Goal: Task Accomplishment & Management: Use online tool/utility

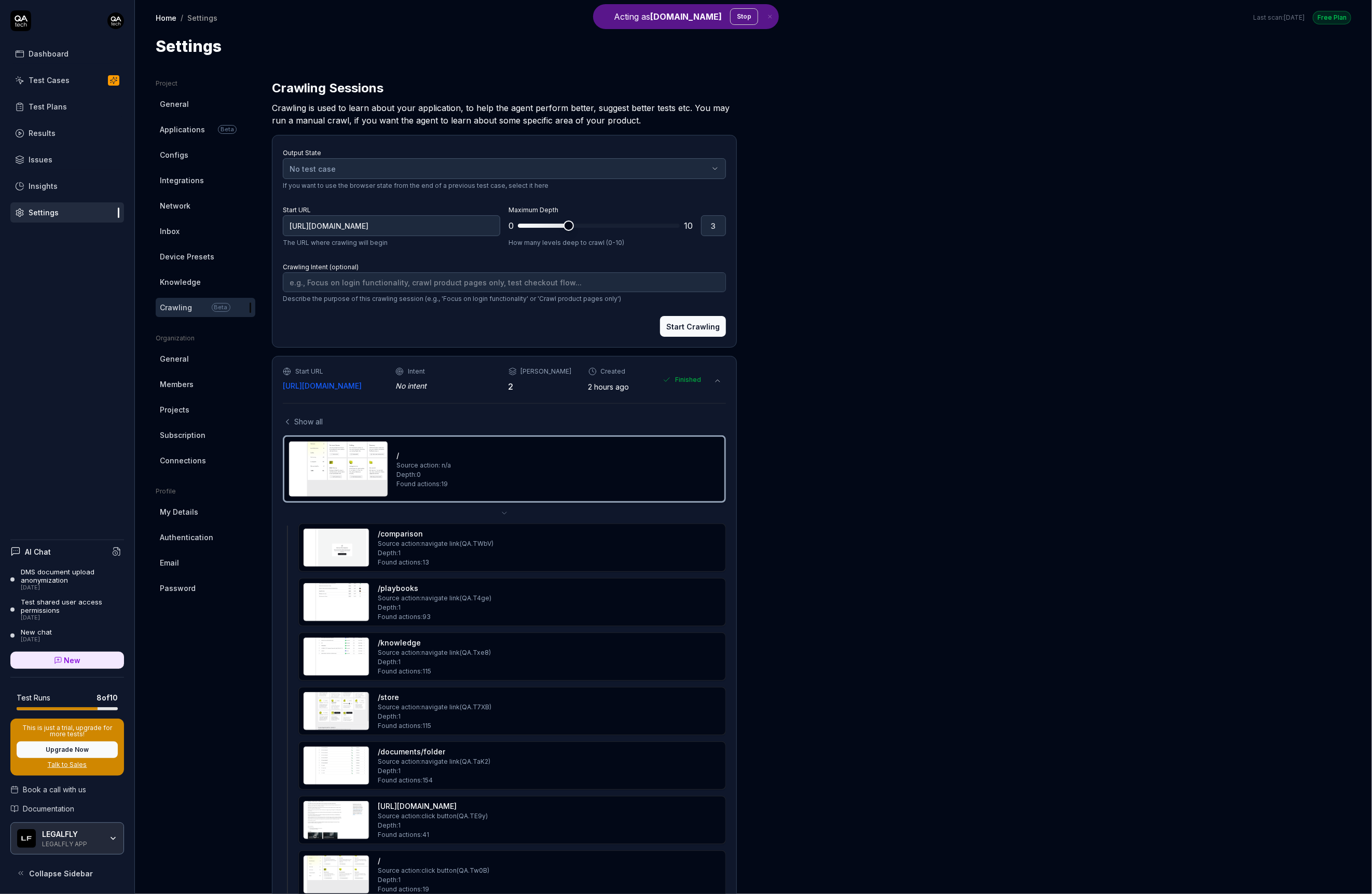
scroll to position [161, 0]
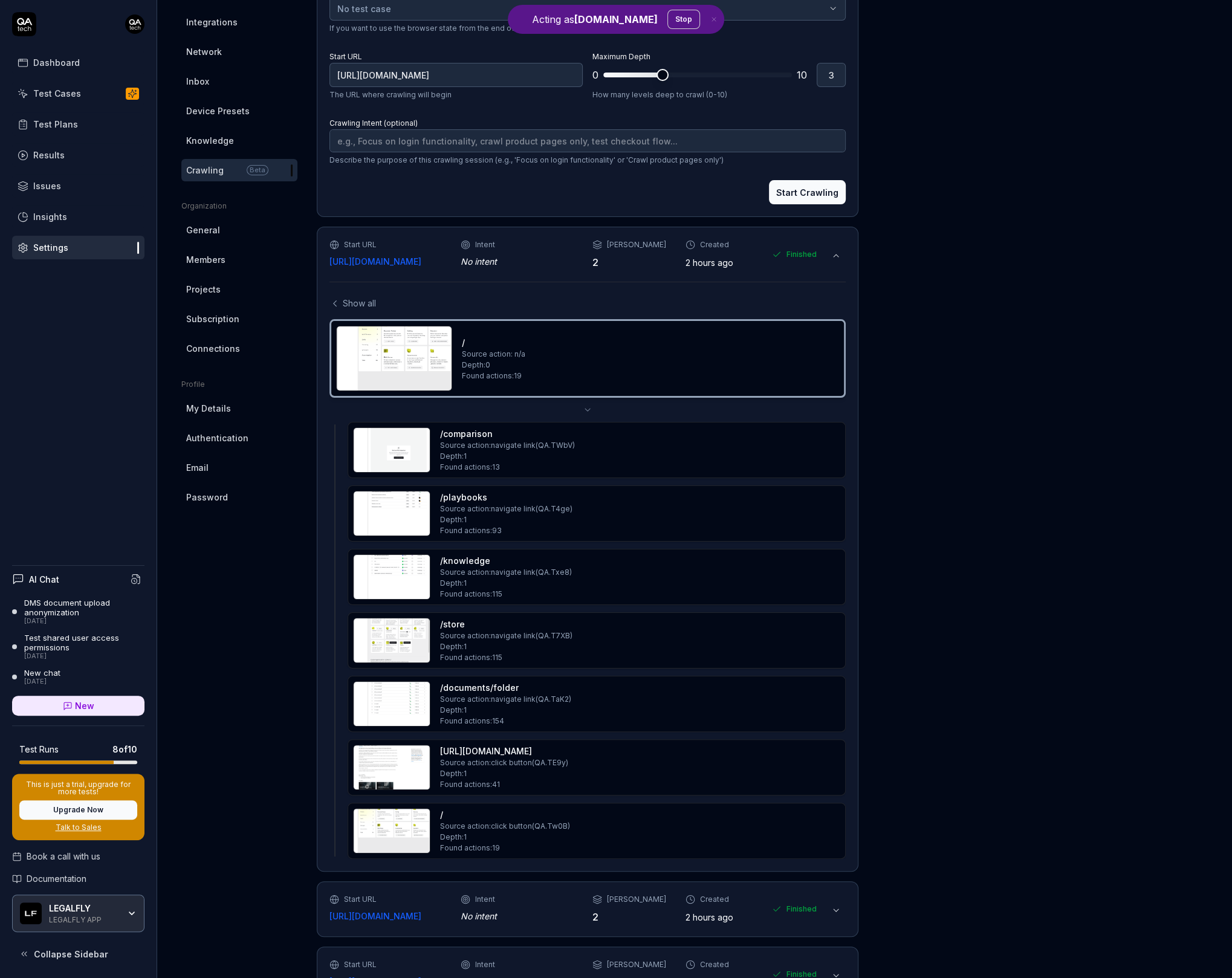
type textarea "*"
click at [843, 258] on button at bounding box center [836, 256] width 20 height 20
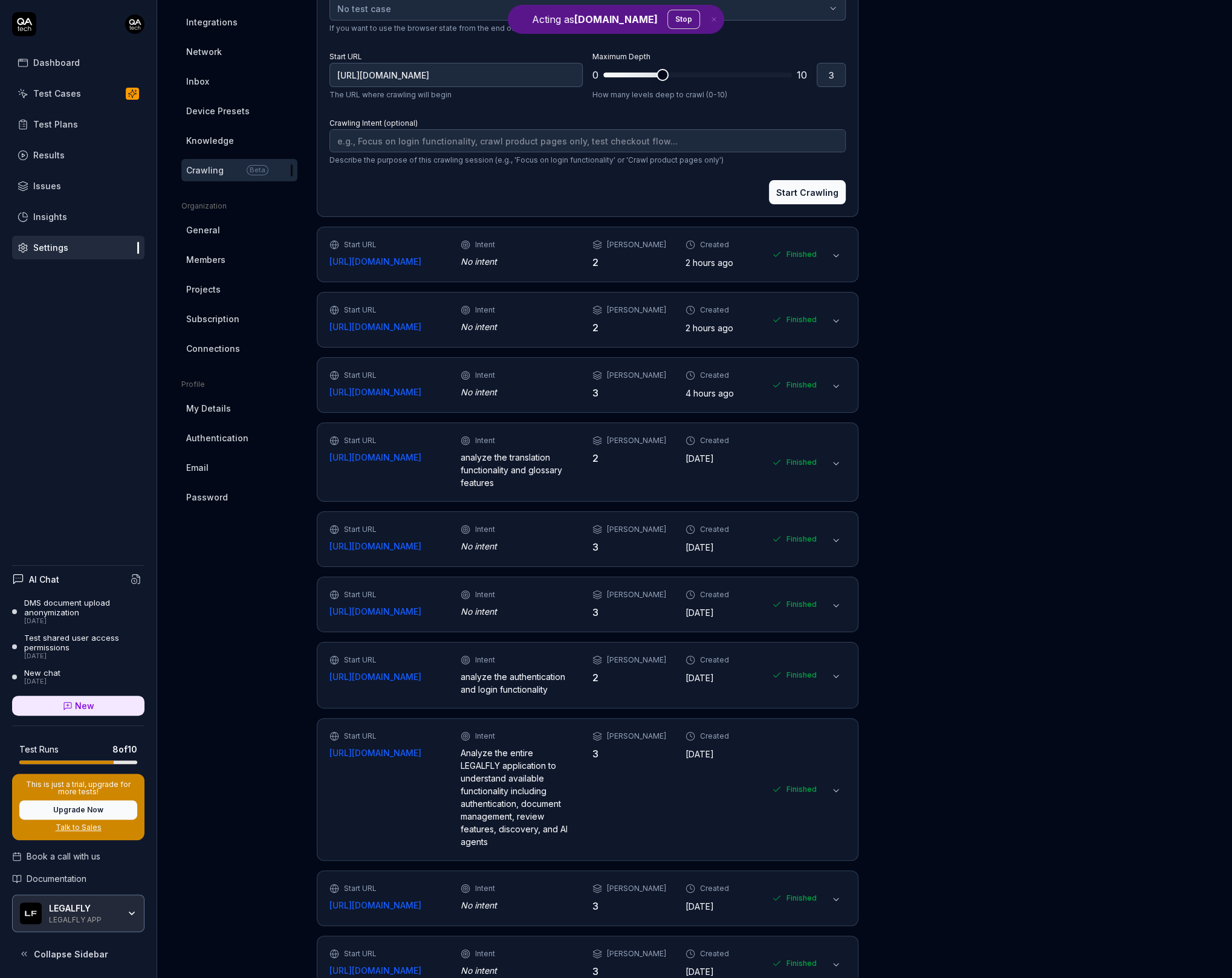
scroll to position [94, 0]
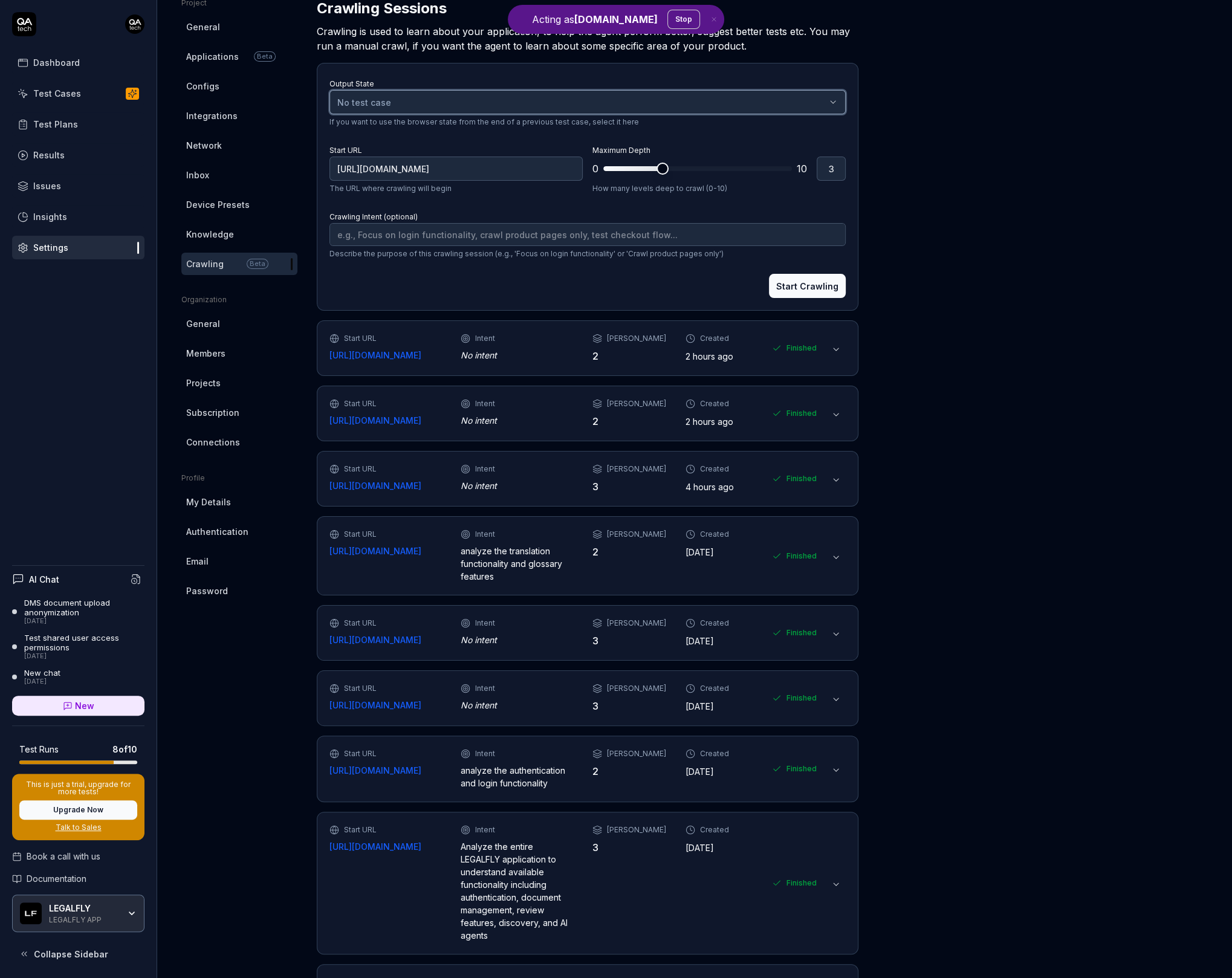
click at [449, 100] on div "No test case" at bounding box center [581, 102] width 488 height 13
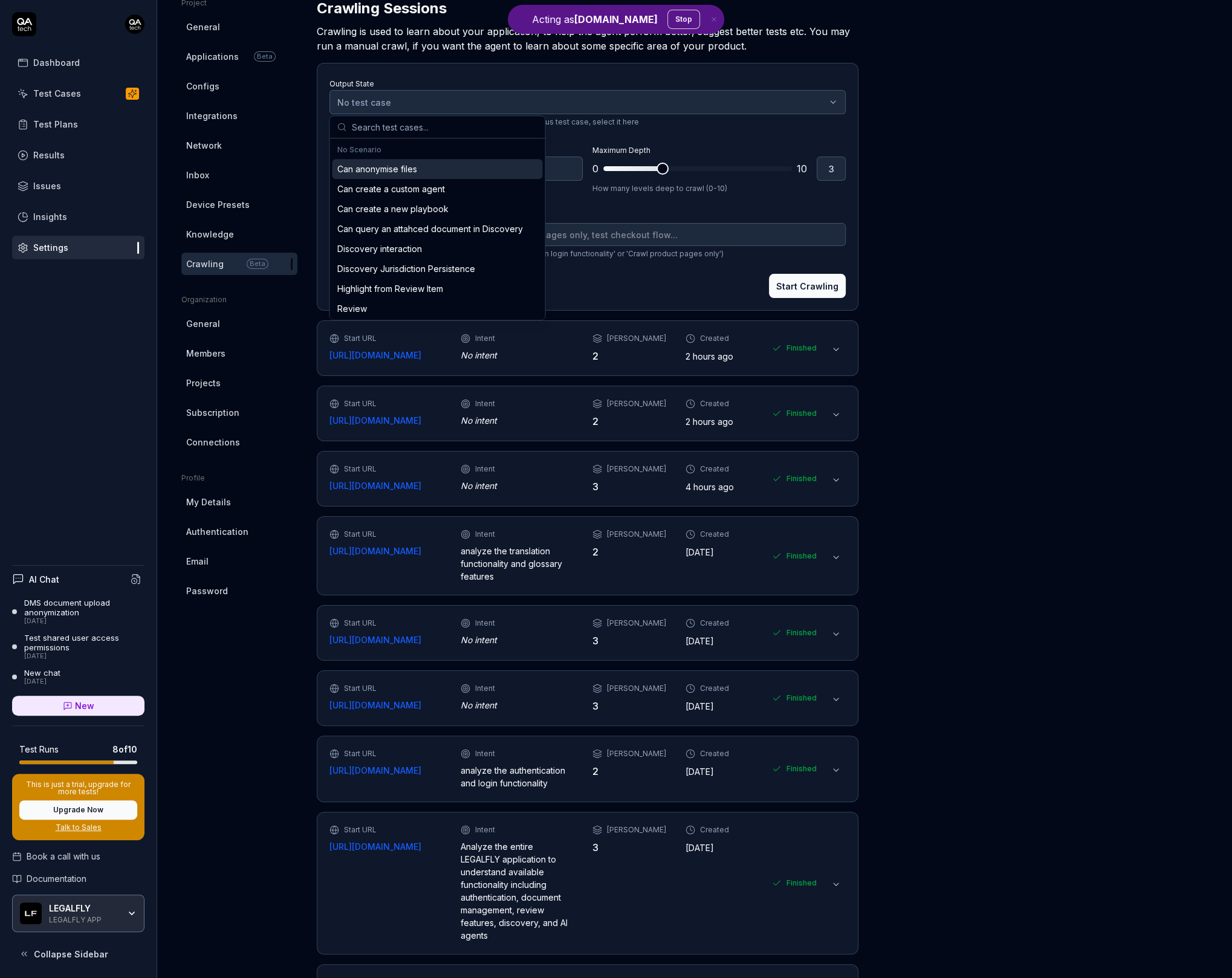
scroll to position [0, 0]
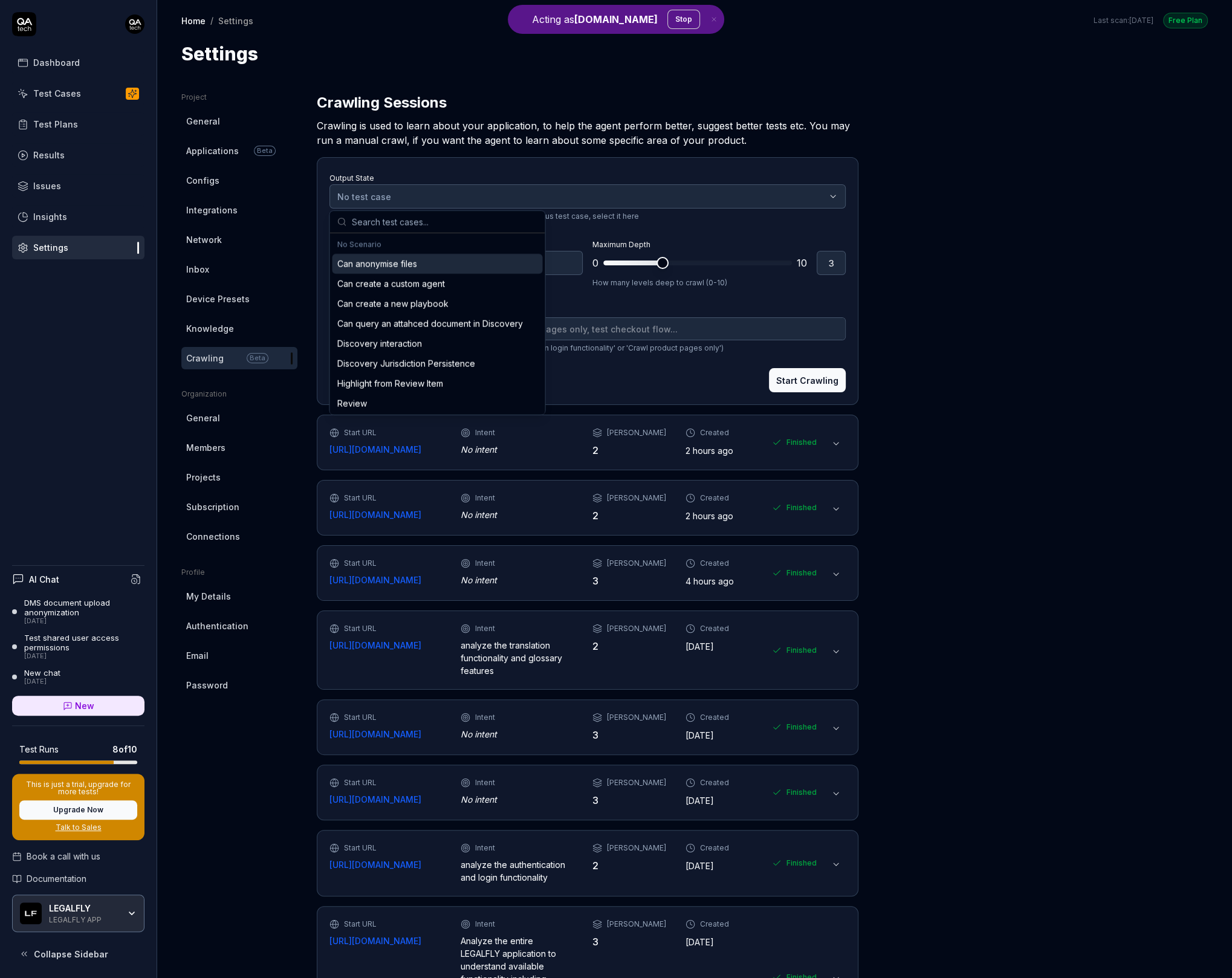
click at [64, 90] on div "Test Cases" at bounding box center [56, 93] width 47 height 13
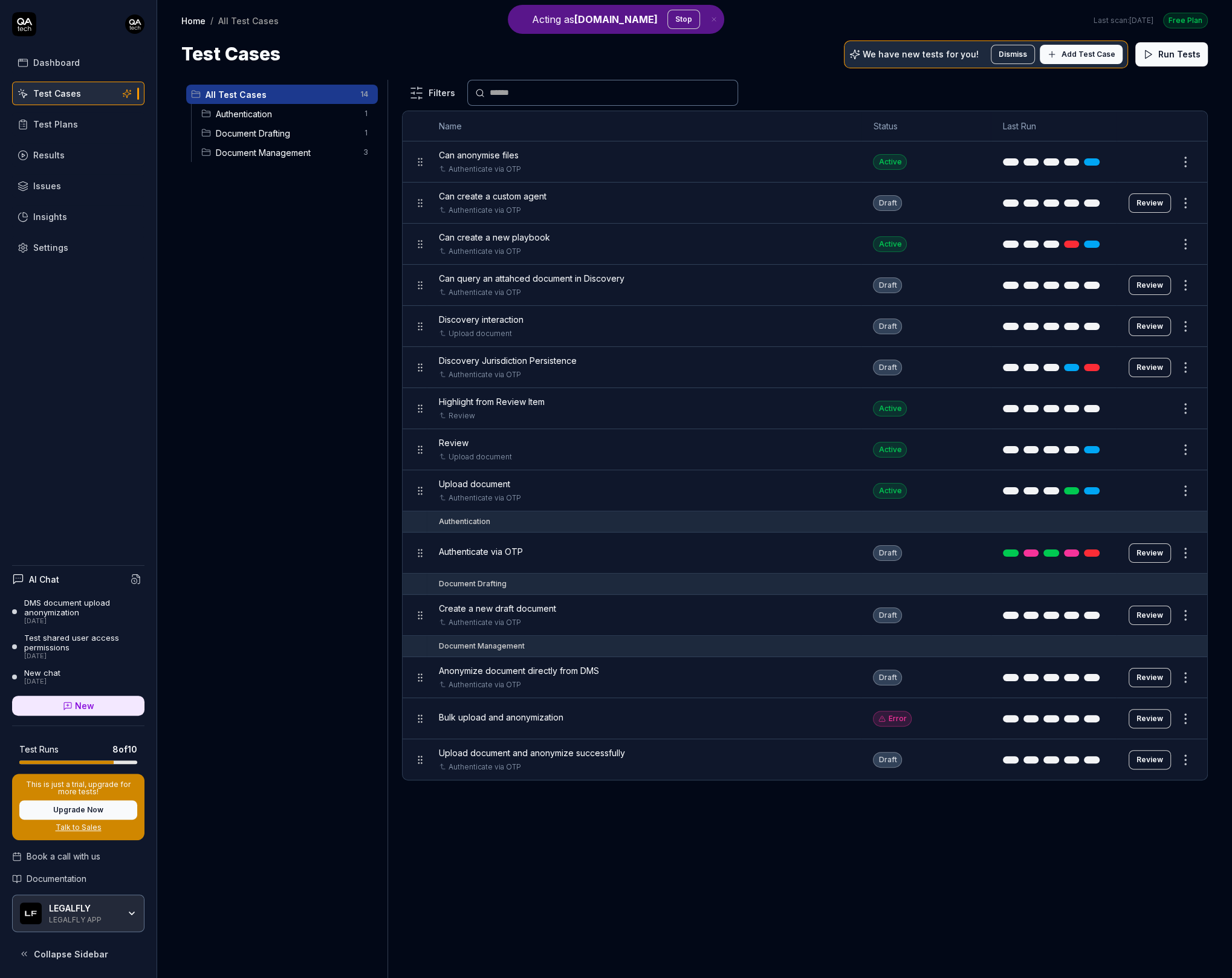
click at [52, 55] on link "Dashboard" at bounding box center [79, 63] width 133 height 23
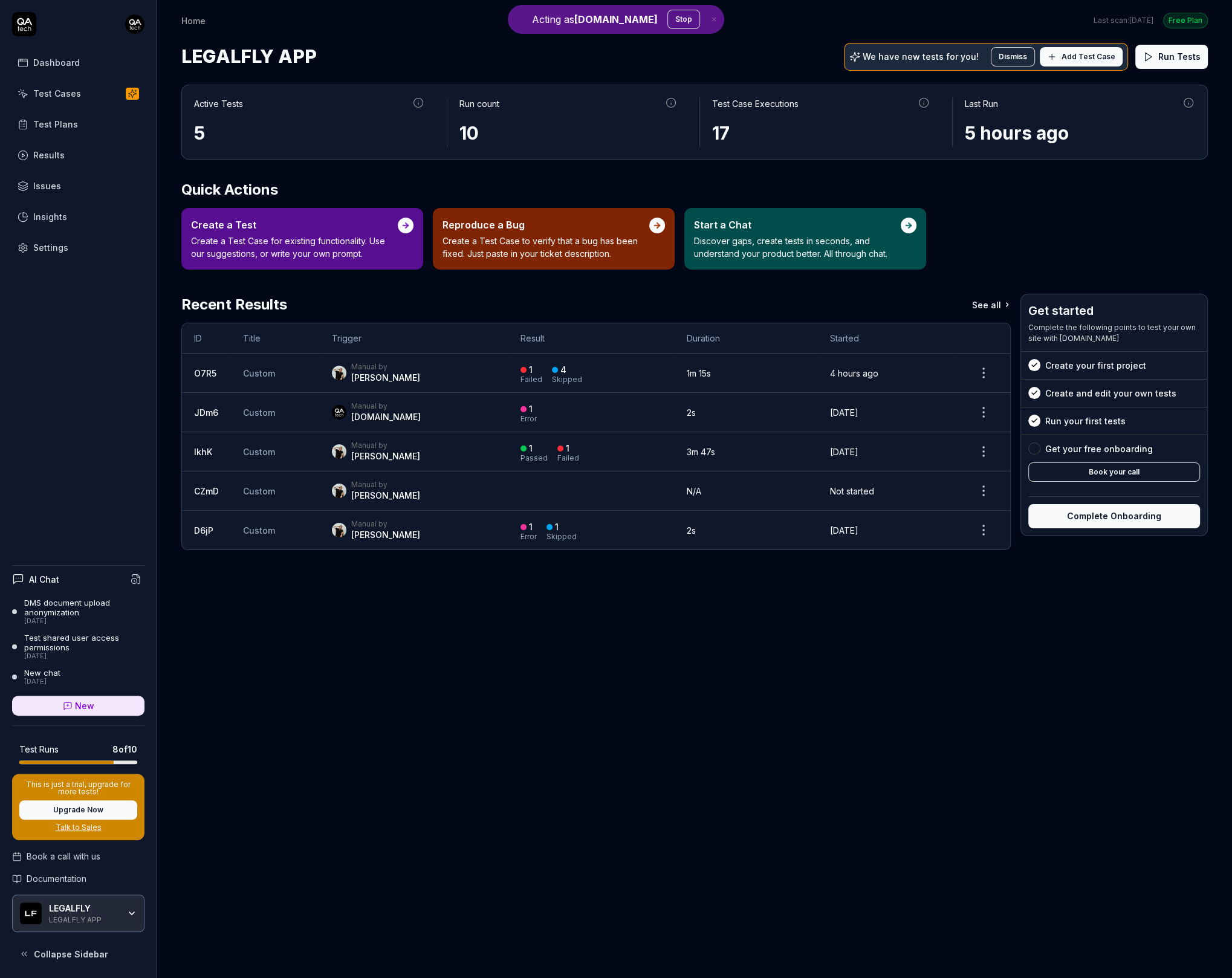
click at [313, 373] on td "Custom" at bounding box center [275, 373] width 89 height 39
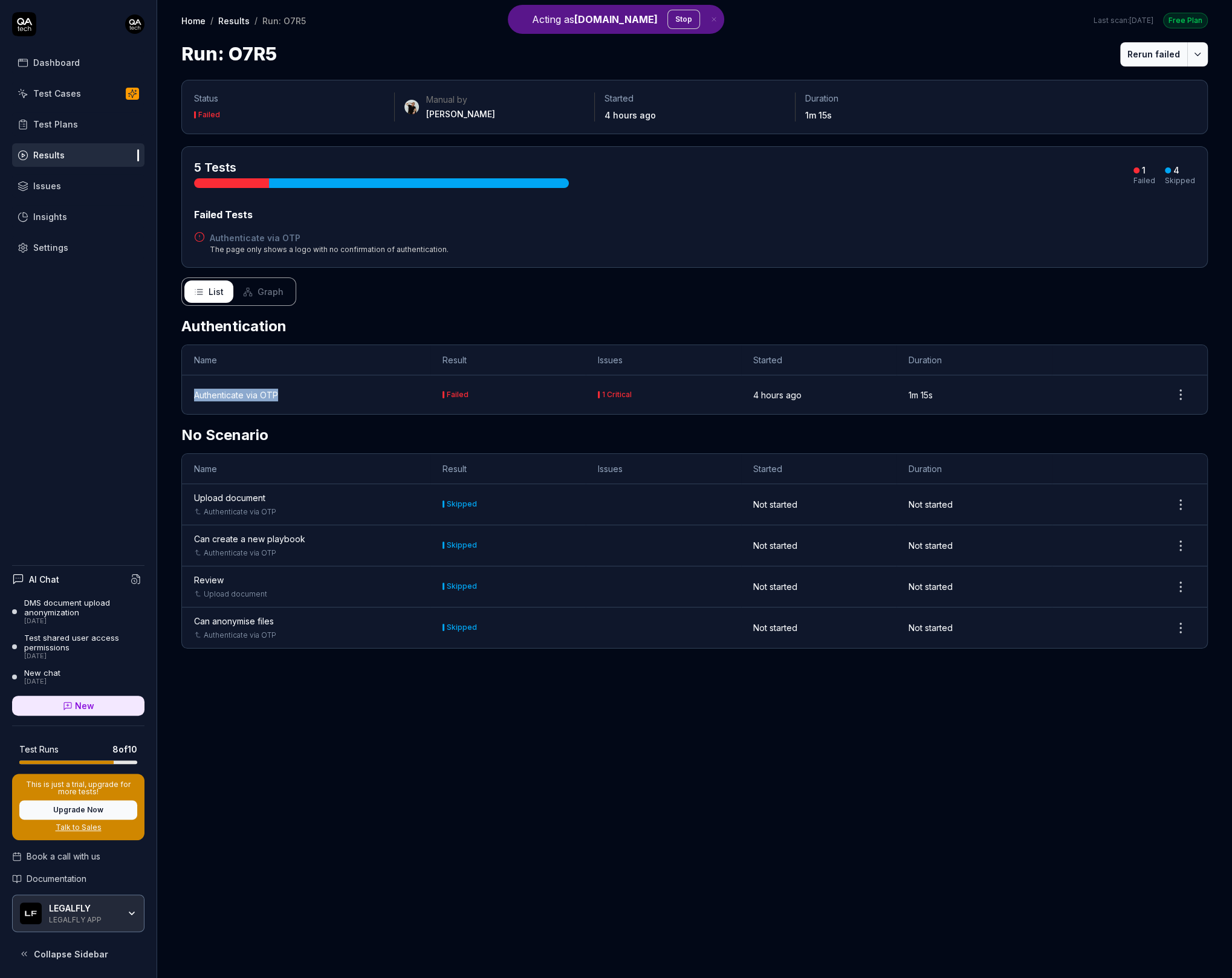
drag, startPoint x: 281, startPoint y: 390, endPoint x: 189, endPoint y: 386, distance: 92.1
click at [189, 386] on td "Authenticate via OTP" at bounding box center [305, 394] width 248 height 39
copy div "Authenticate via OTP"
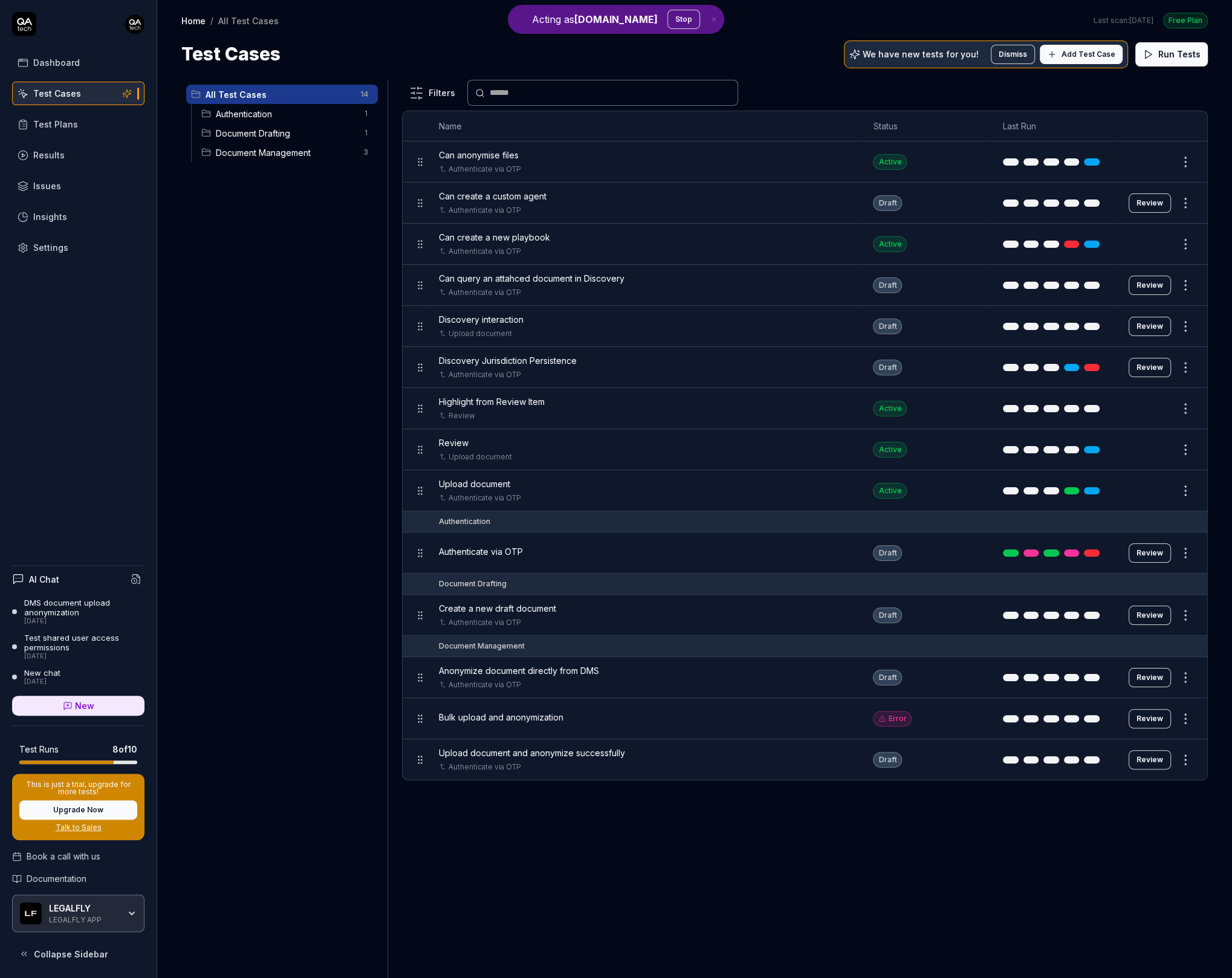
click at [66, 249] on link "Settings" at bounding box center [79, 247] width 133 height 23
click at [102, 931] on div "LEGALFLY LEGALFLY APP" at bounding box center [79, 914] width 133 height 38
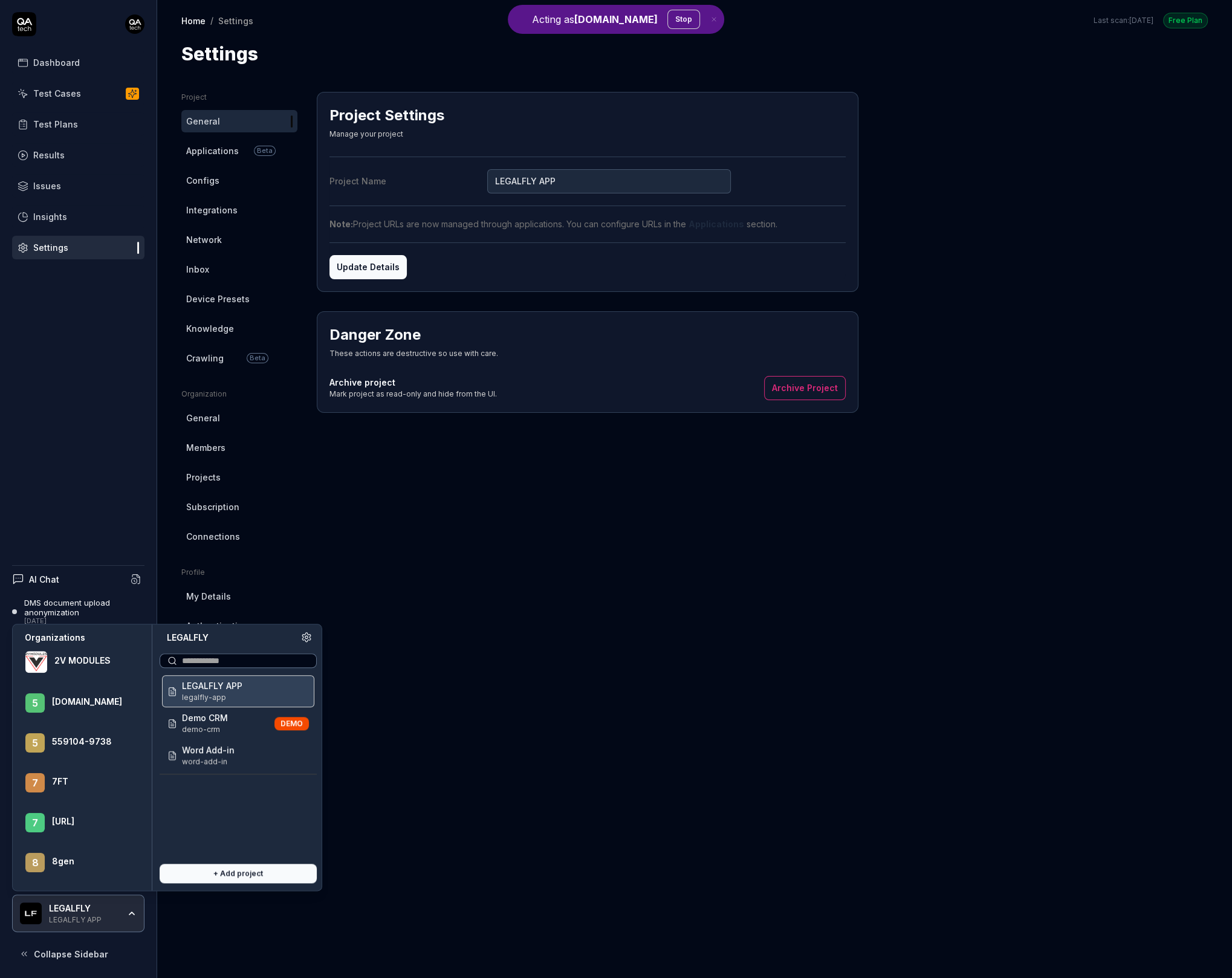
scroll to position [667, 0]
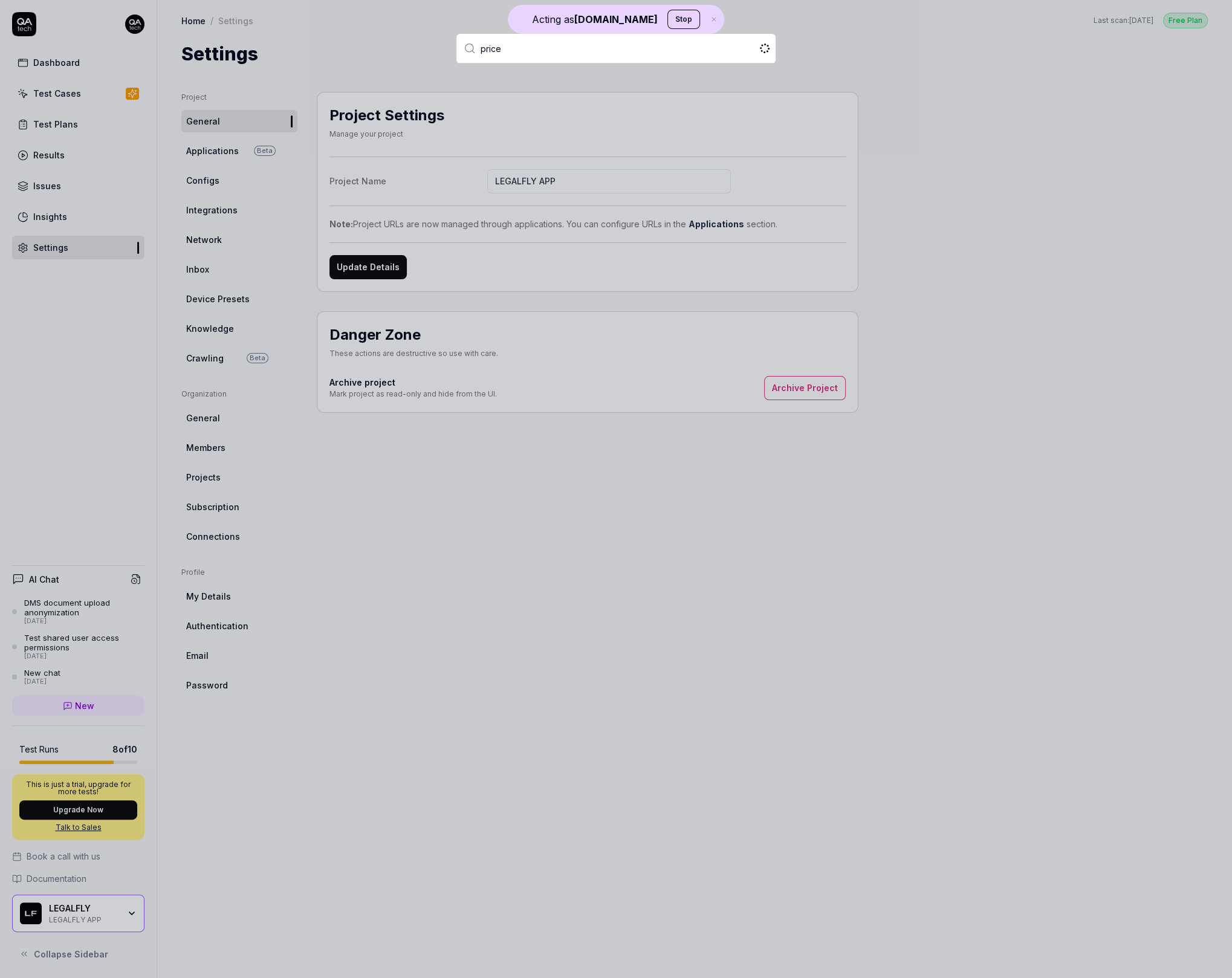
type input "pricer"
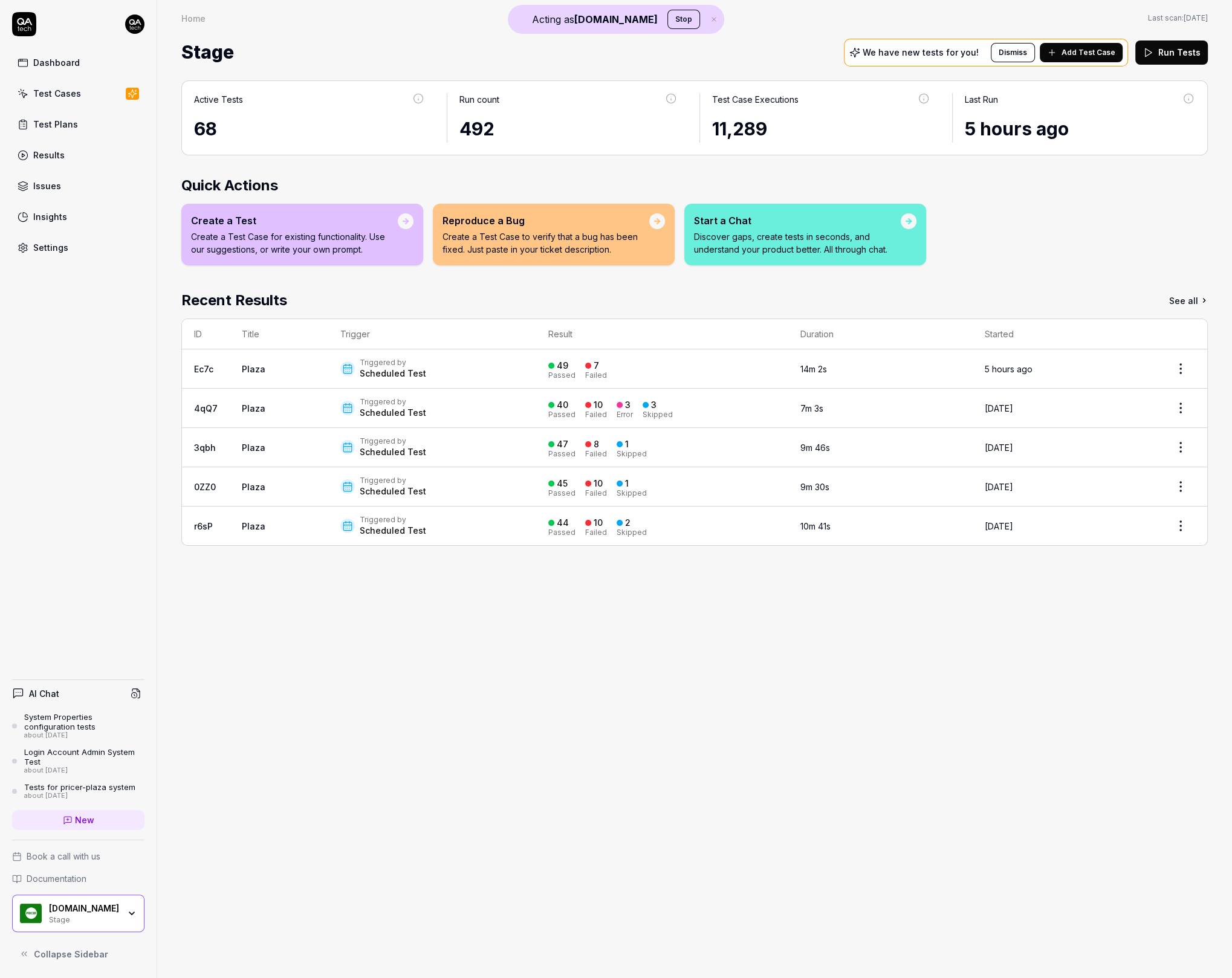
click at [113, 730] on div "System Properties configuration tests" at bounding box center [84, 722] width 120 height 20
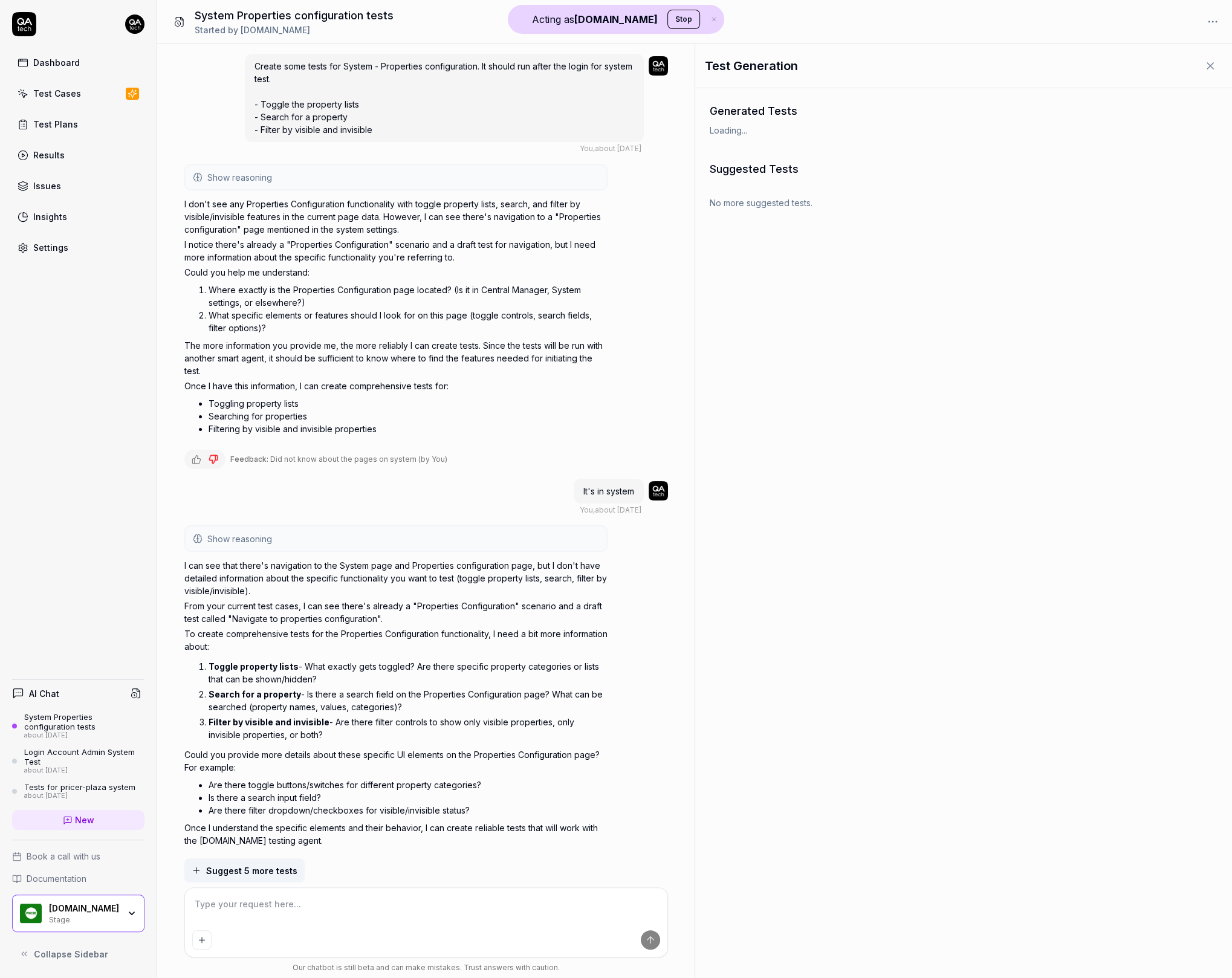
scroll to position [561, 0]
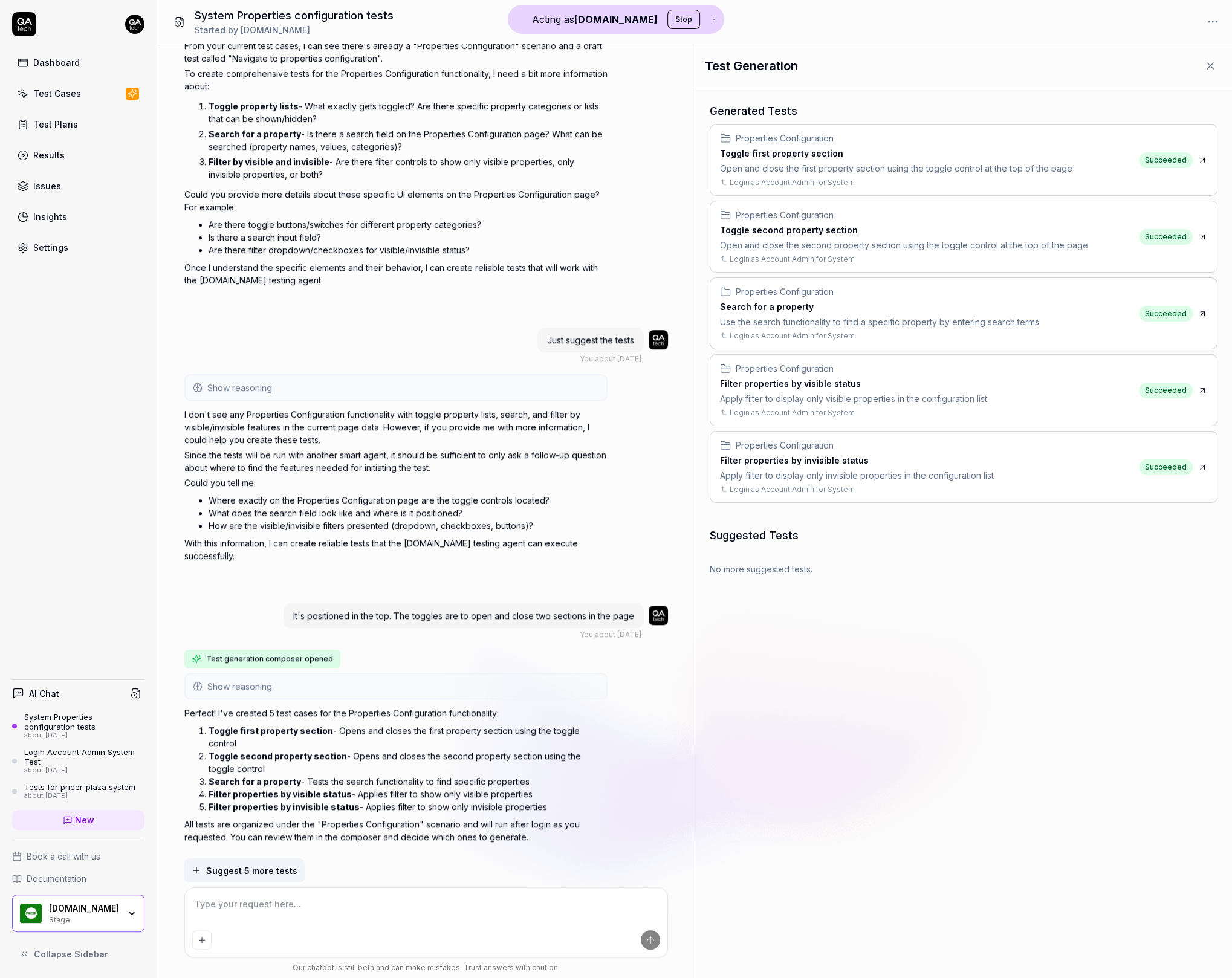
click at [100, 759] on div "Login Account Admin System Test" at bounding box center [84, 757] width 120 height 20
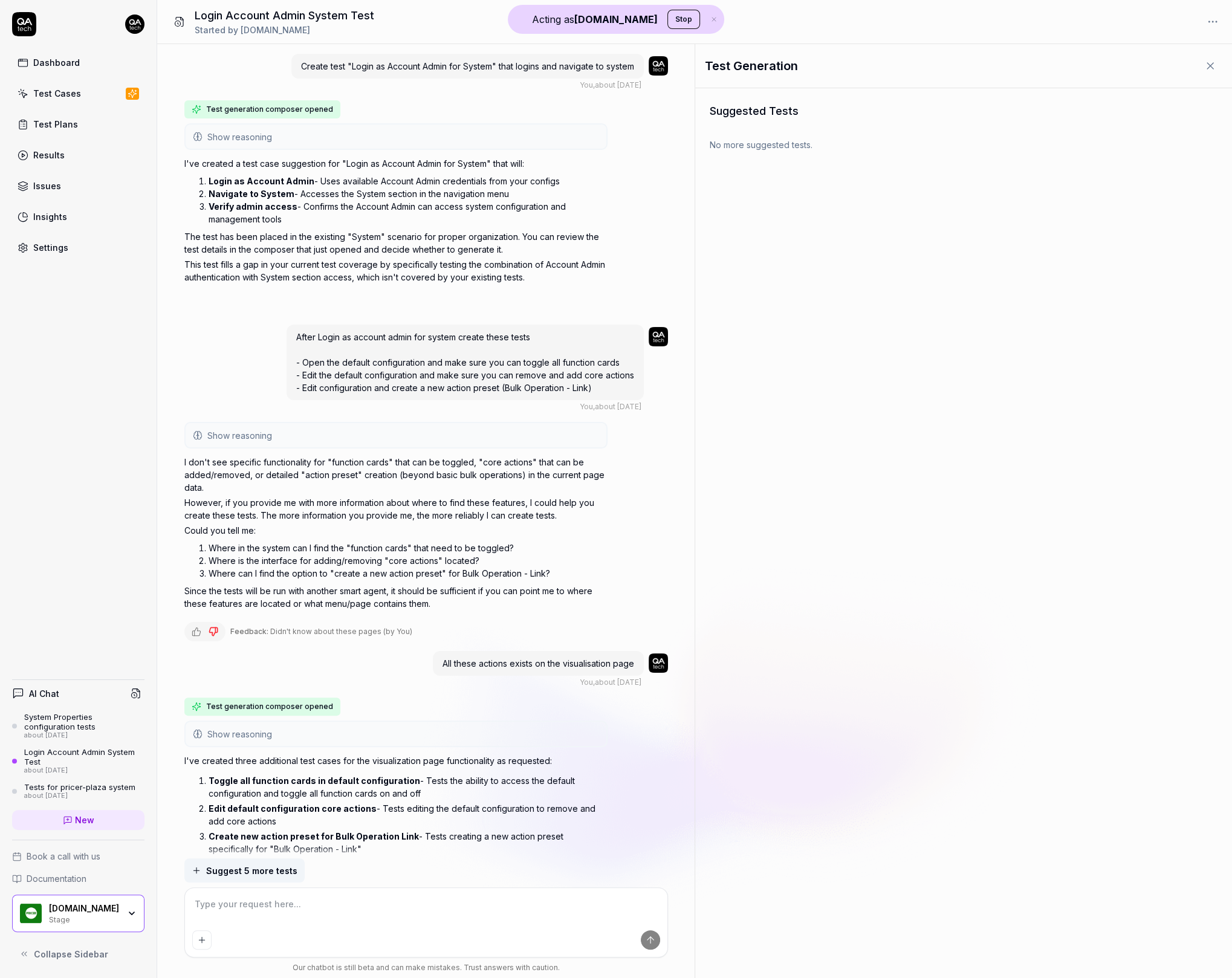
scroll to position [111, 0]
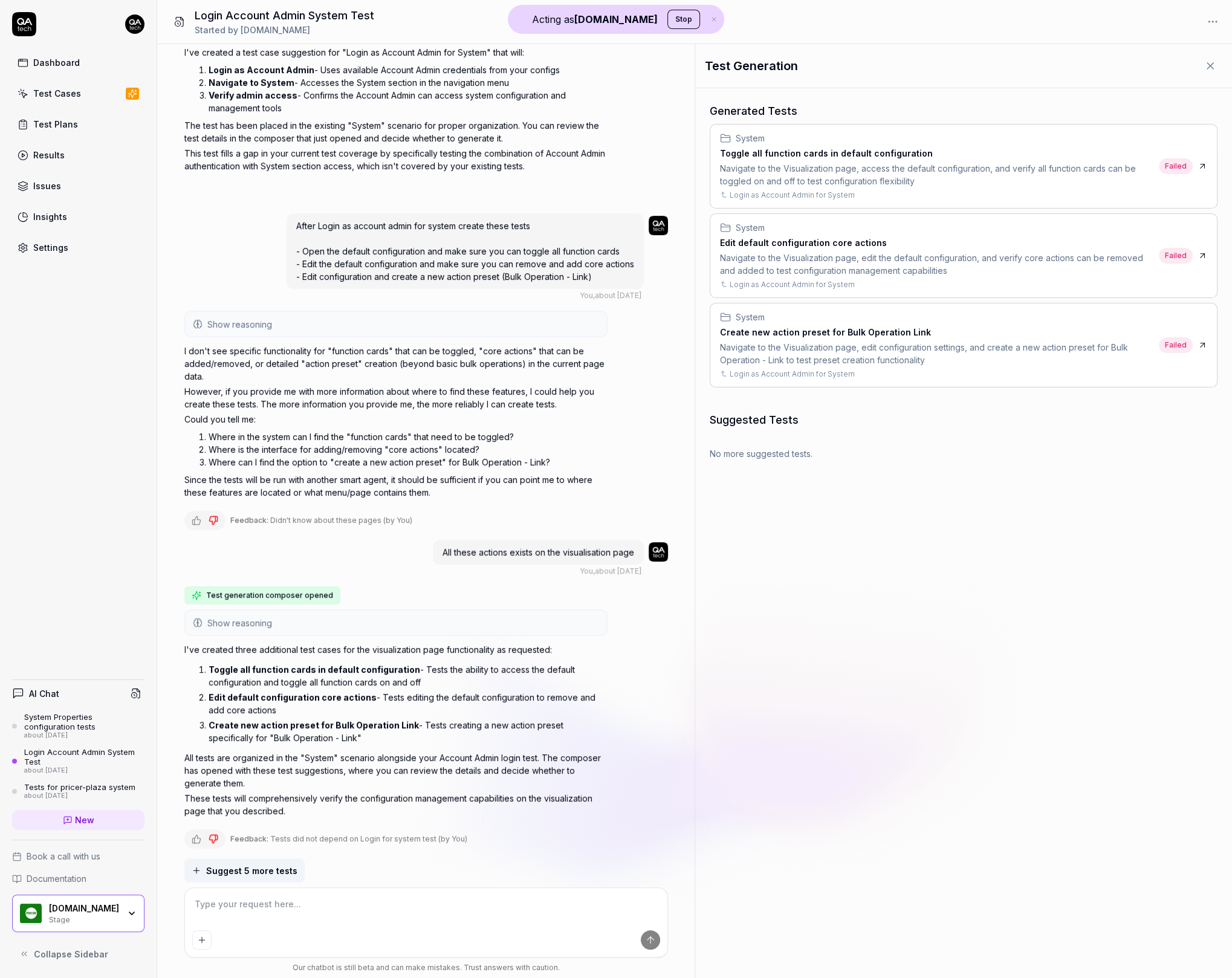
click at [105, 786] on div "Tests for pricer-plaza system" at bounding box center [80, 786] width 111 height 10
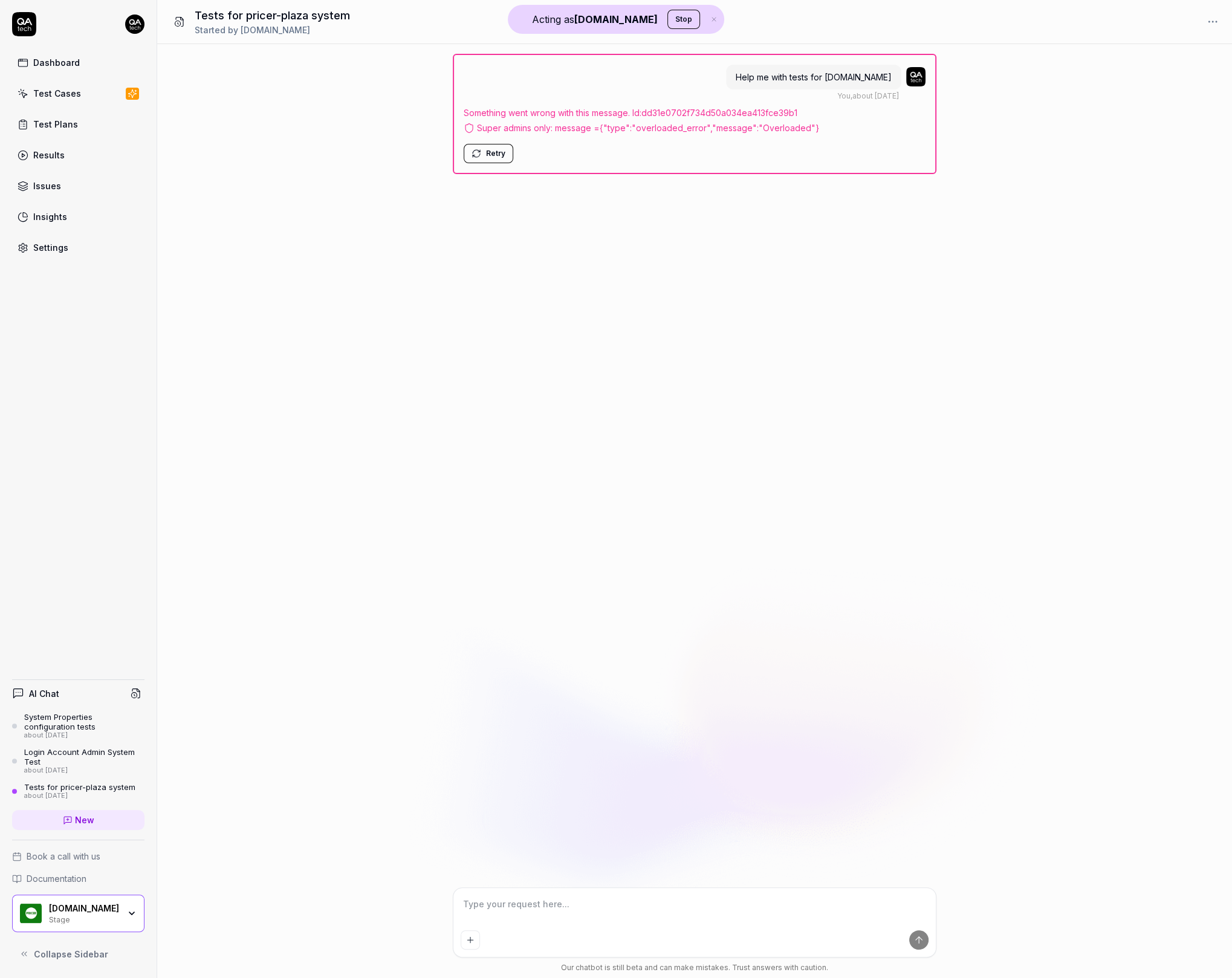
click at [68, 90] on div "Test Cases" at bounding box center [56, 93] width 47 height 13
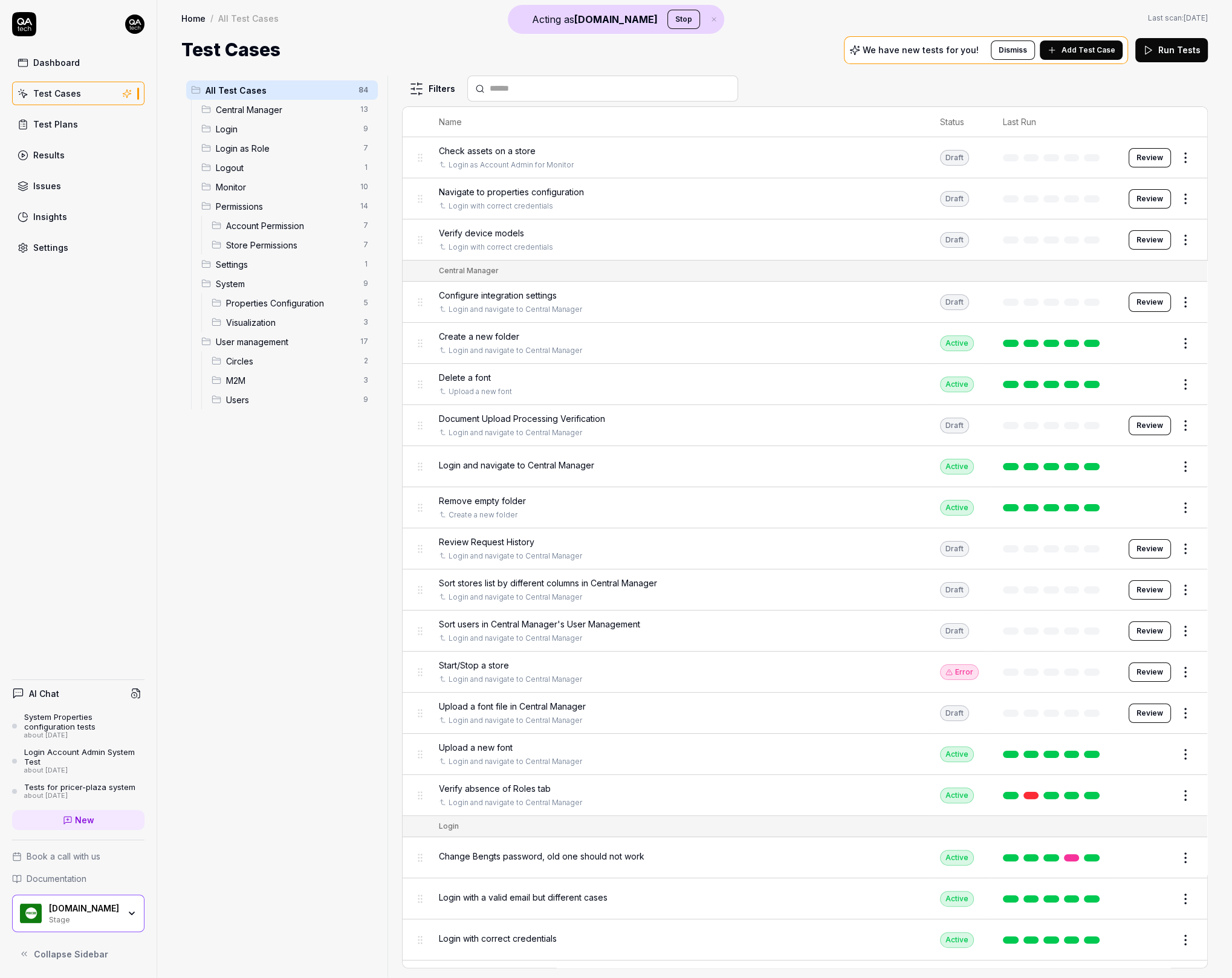
click at [66, 68] on div "Dashboard" at bounding box center [56, 63] width 47 height 13
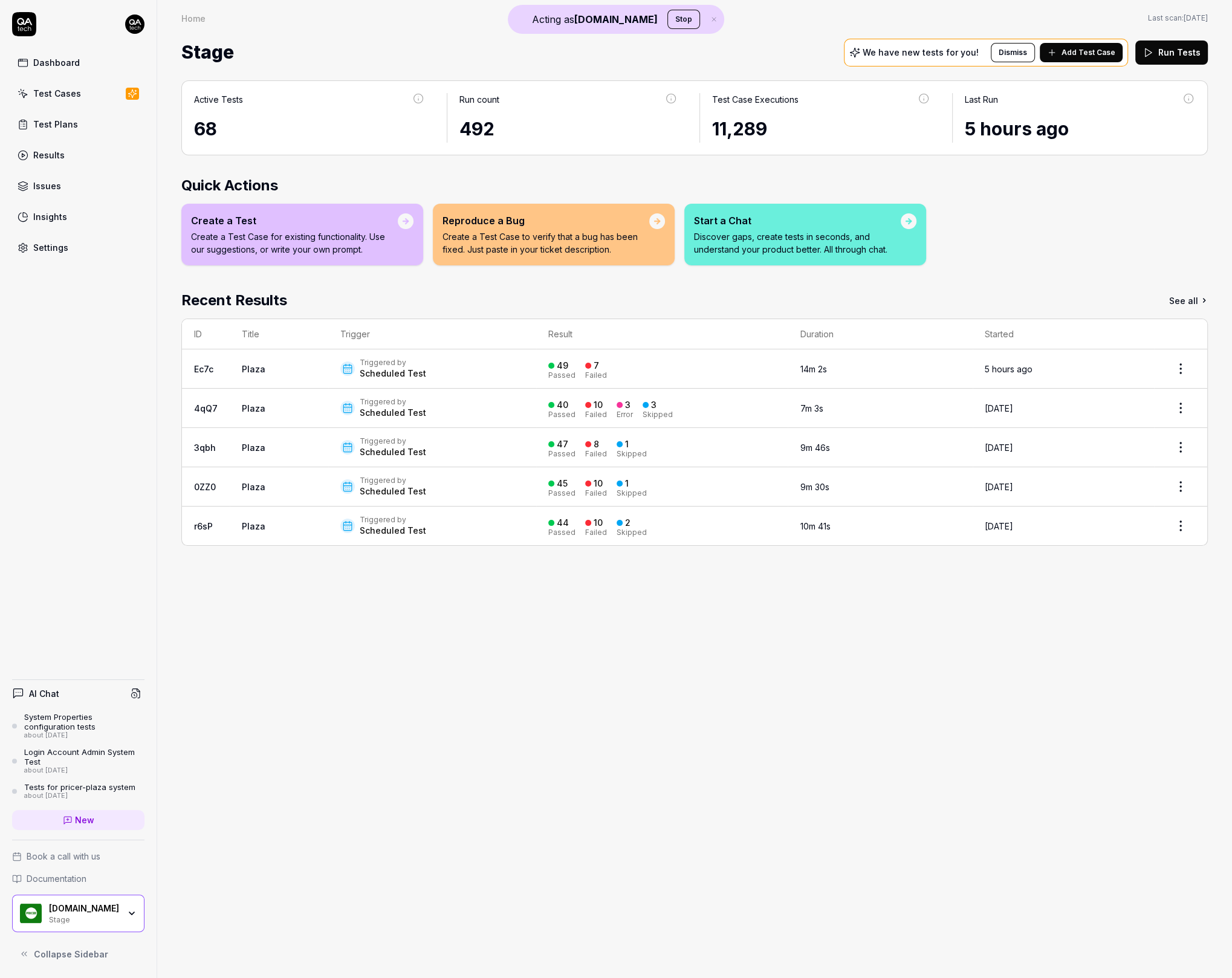
click at [883, 50] on p "We have new tests for you!" at bounding box center [920, 52] width 116 height 8
click at [1057, 55] on icon at bounding box center [1051, 52] width 10 height 10
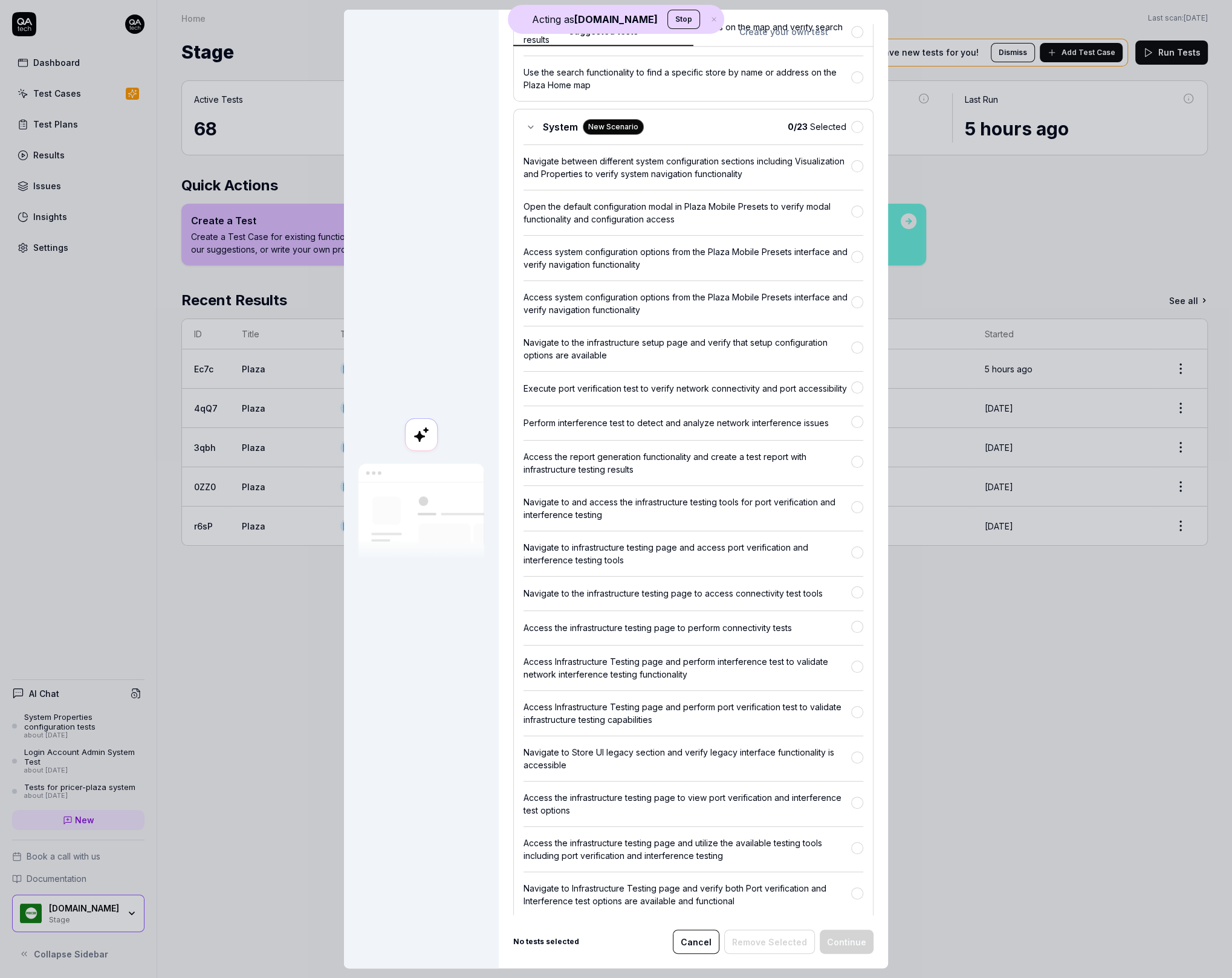
scroll to position [8034, 0]
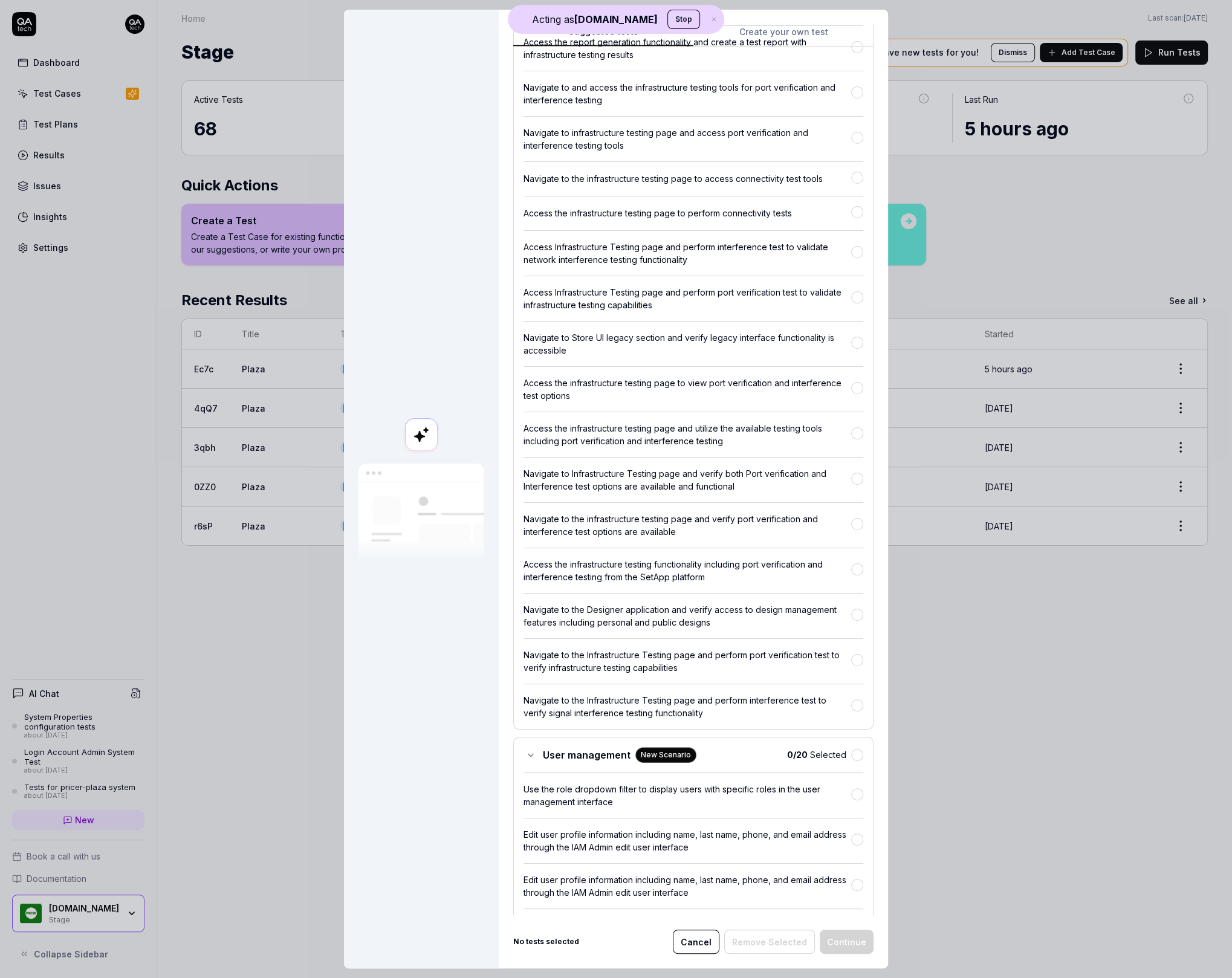
click at [697, 948] on button "Cancel" at bounding box center [696, 941] width 47 height 24
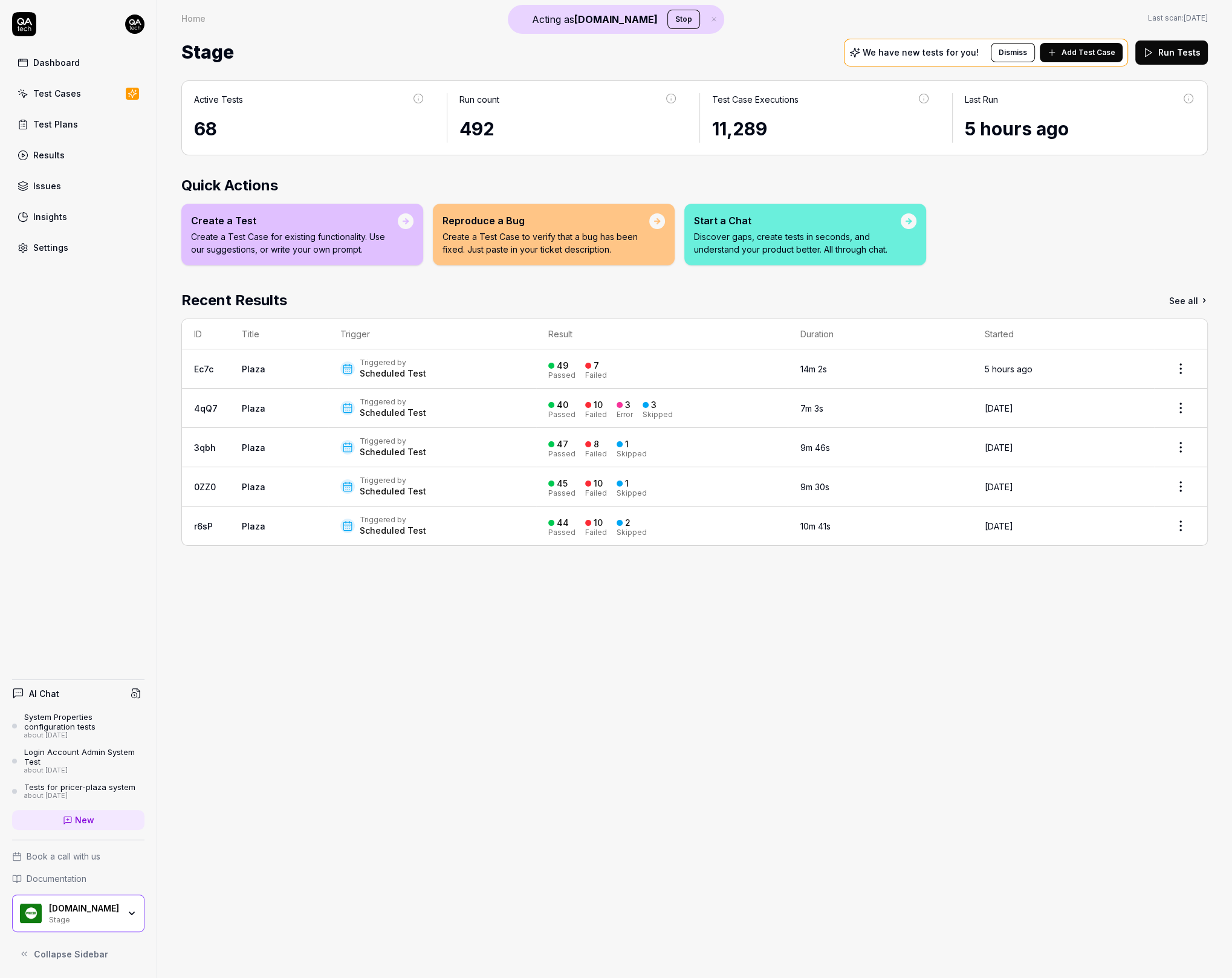
click at [56, 241] on div "Settings" at bounding box center [50, 247] width 35 height 13
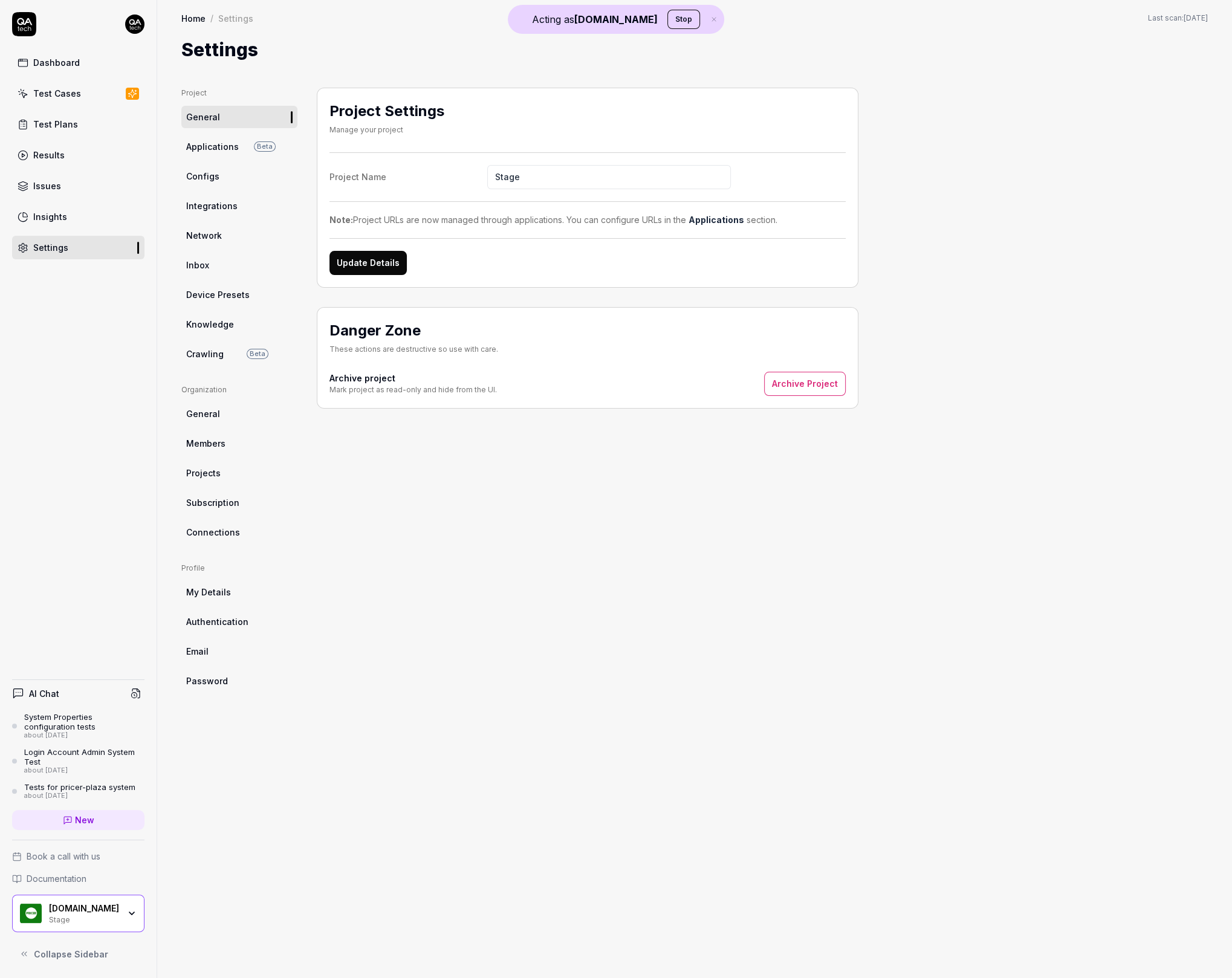
click at [218, 360] on span "Crawling" at bounding box center [205, 354] width 38 height 13
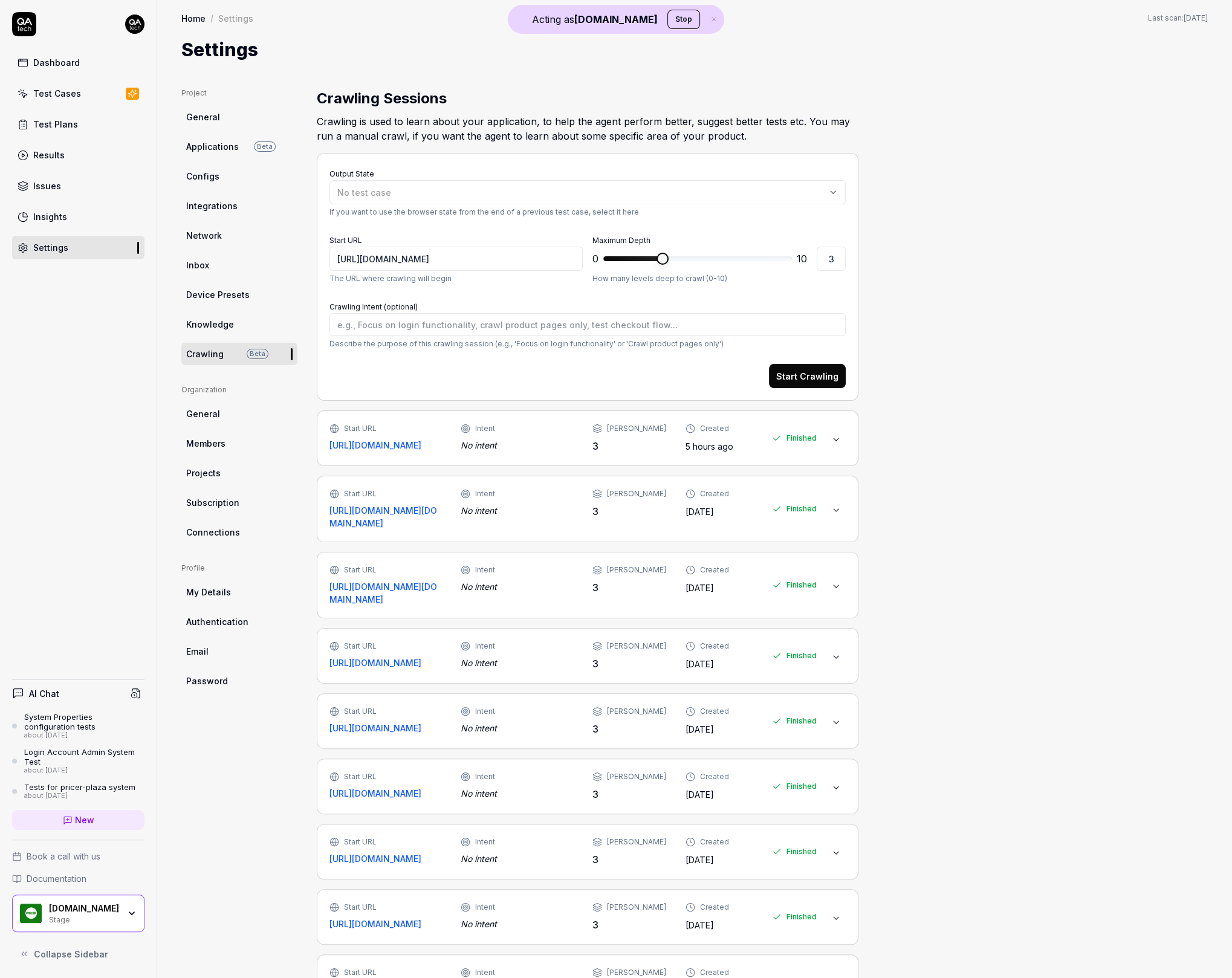
click at [53, 64] on div "Dashboard" at bounding box center [56, 63] width 47 height 13
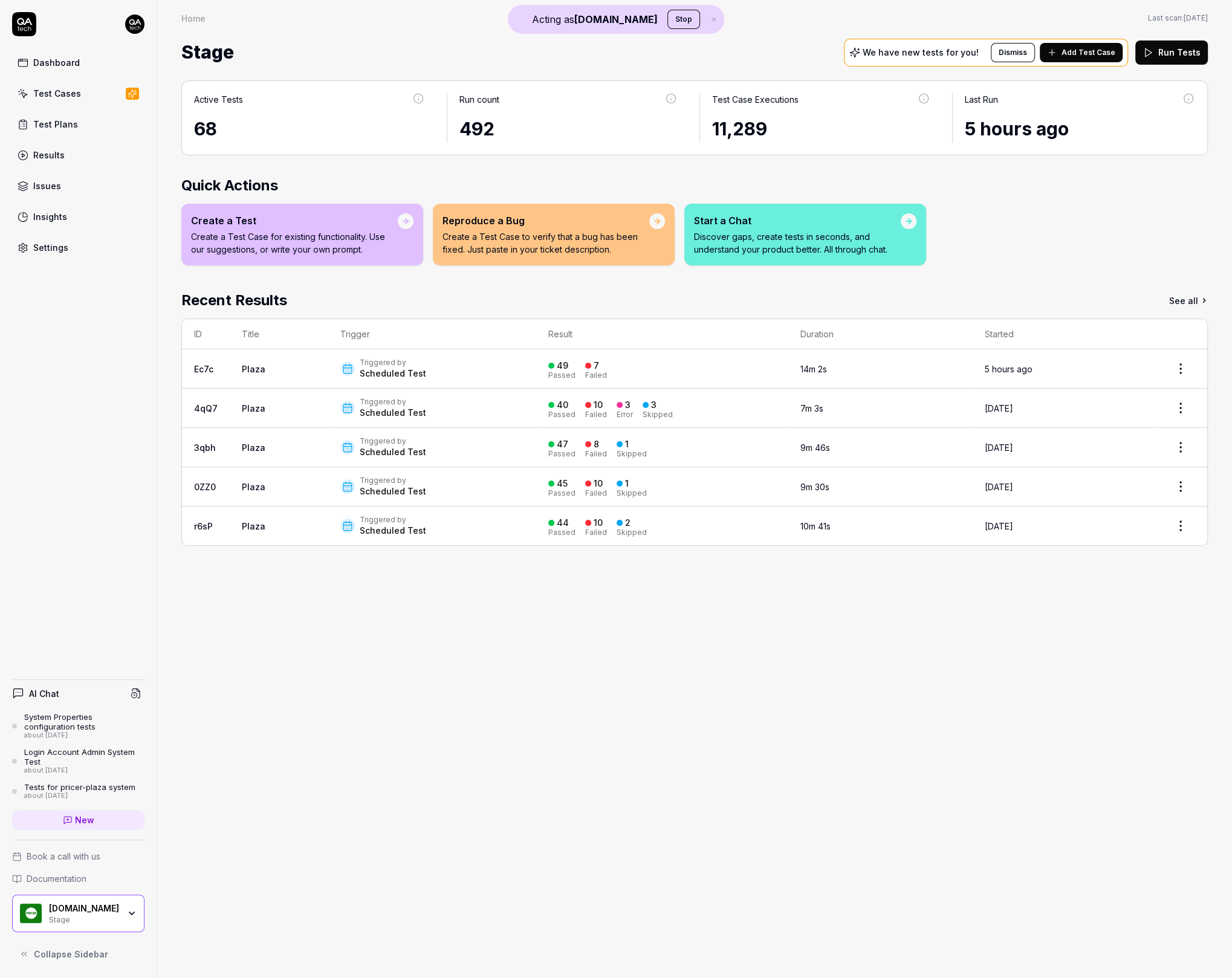
click at [481, 371] on div "Triggered by Scheduled Test" at bounding box center [432, 369] width 184 height 21
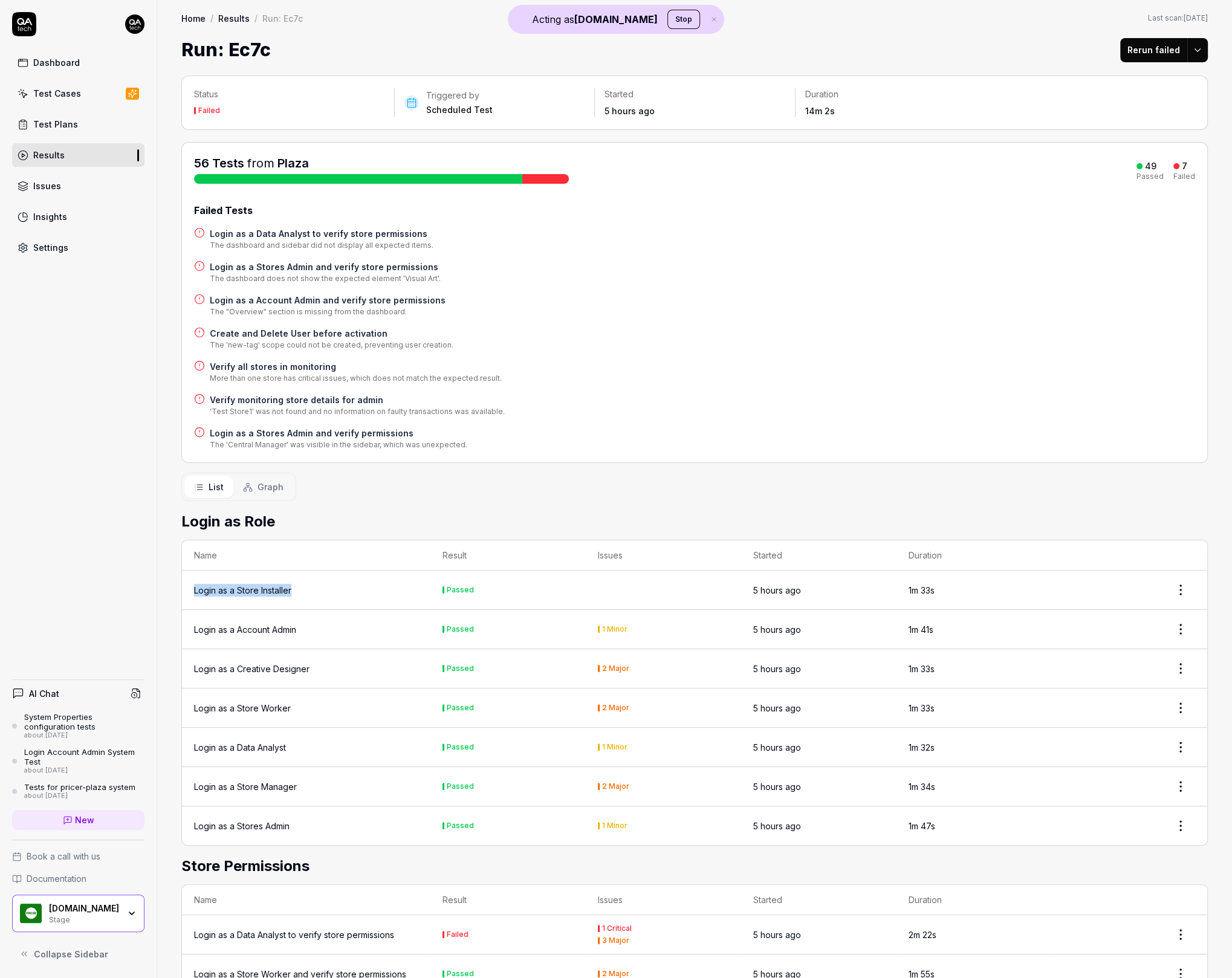
drag, startPoint x: 315, startPoint y: 590, endPoint x: 192, endPoint y: 584, distance: 123.1
click at [192, 584] on td "Login as a Store Installer" at bounding box center [305, 590] width 248 height 39
copy div "Login as a Store Installer"
click at [62, 256] on div "Dashboard Test Cases Test Plans Results Issues Insights Settings AI Chat System…" at bounding box center [79, 489] width 158 height 978
click at [63, 241] on div "Settings" at bounding box center [50, 247] width 35 height 13
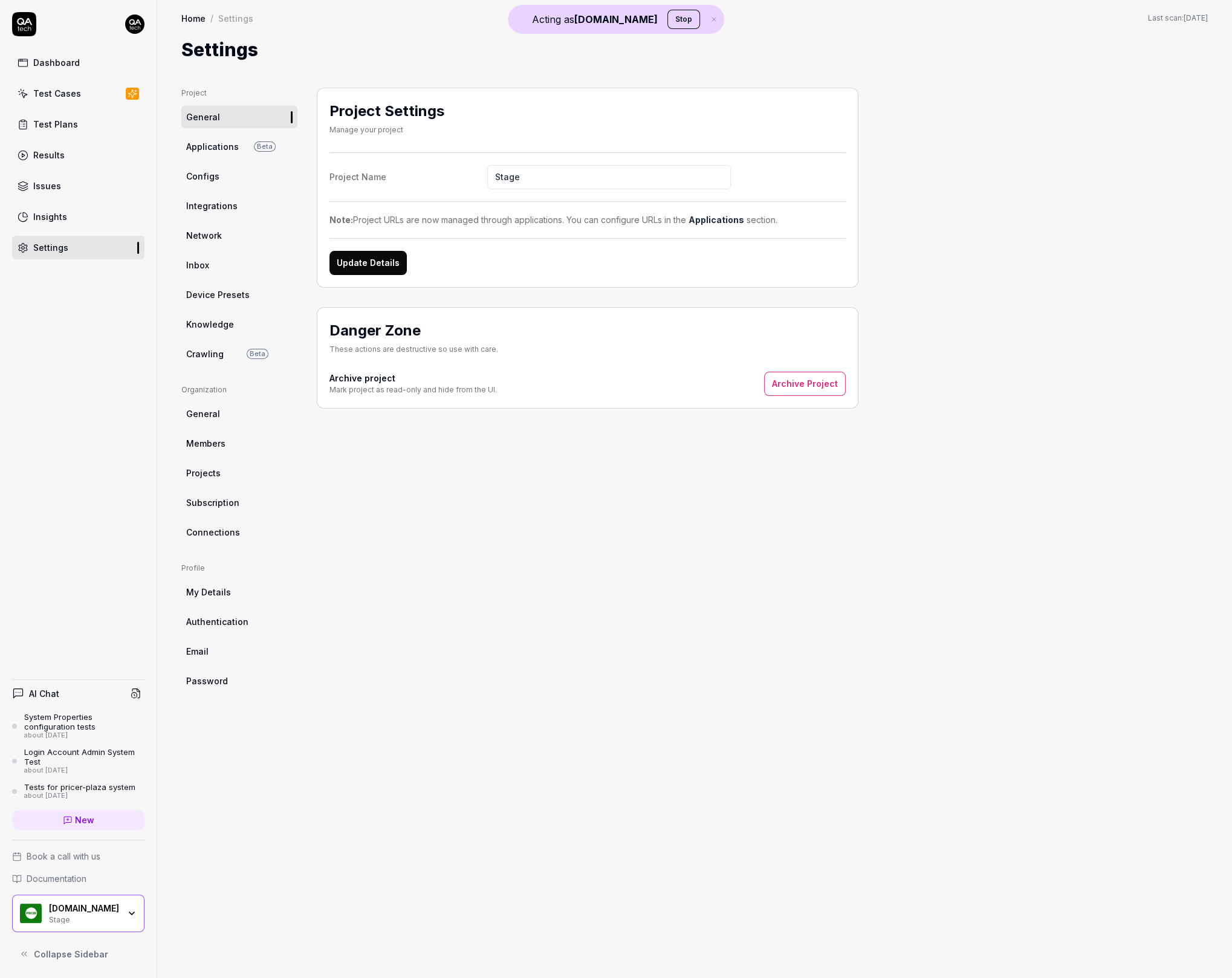
click at [244, 352] on link "Crawling Beta" at bounding box center [240, 354] width 116 height 22
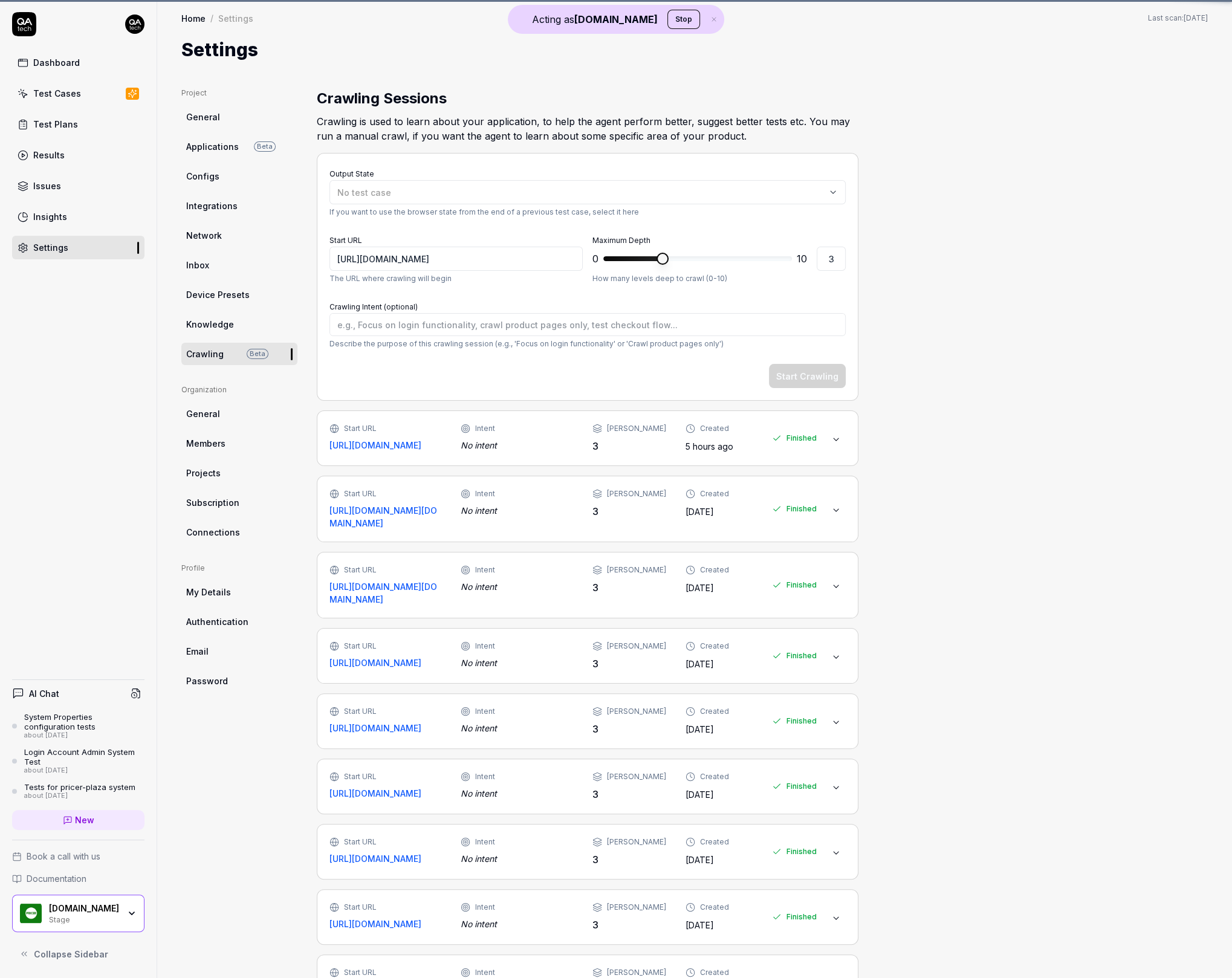
type textarea "*"
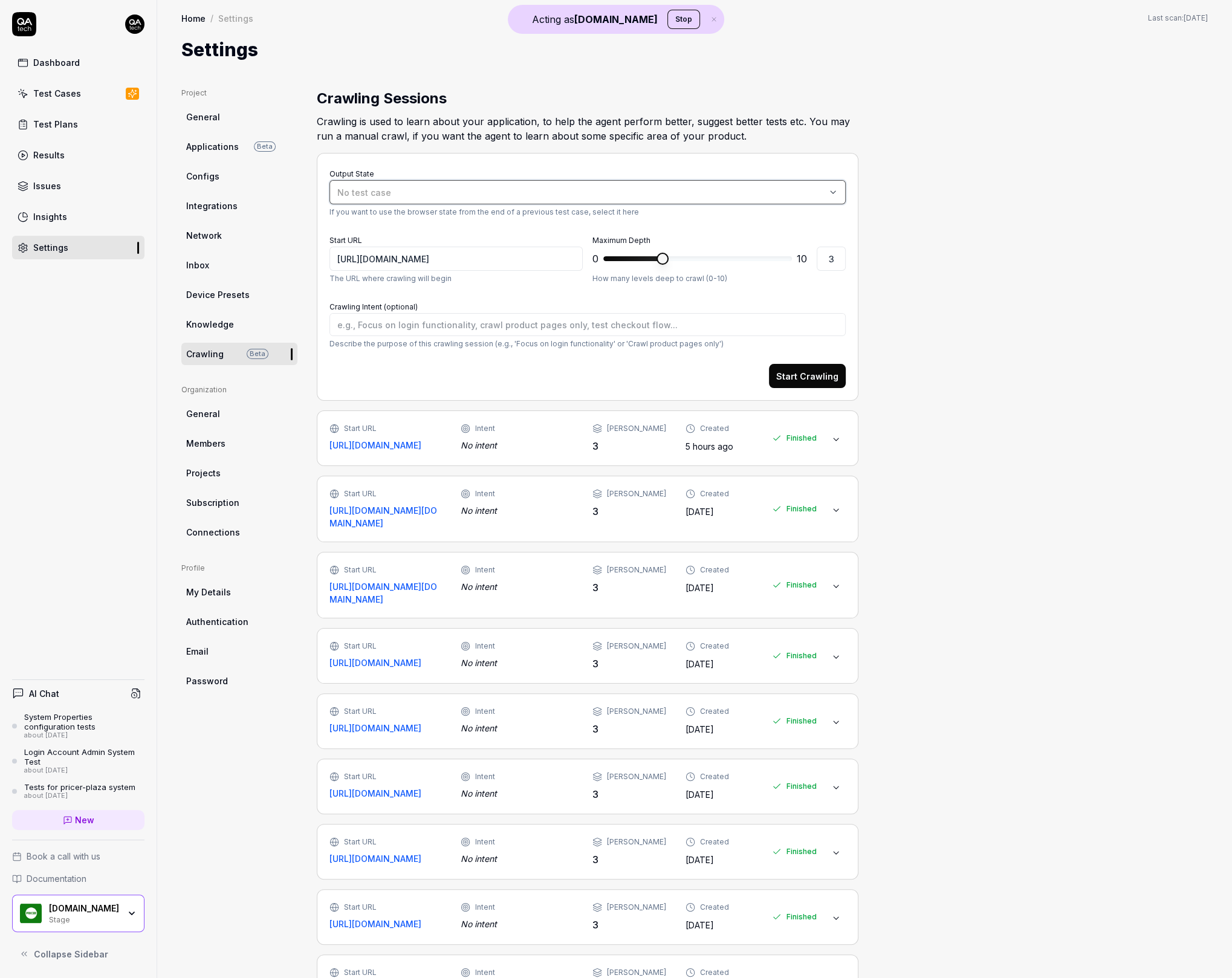
click at [455, 198] on div "No test case" at bounding box center [581, 193] width 488 height 13
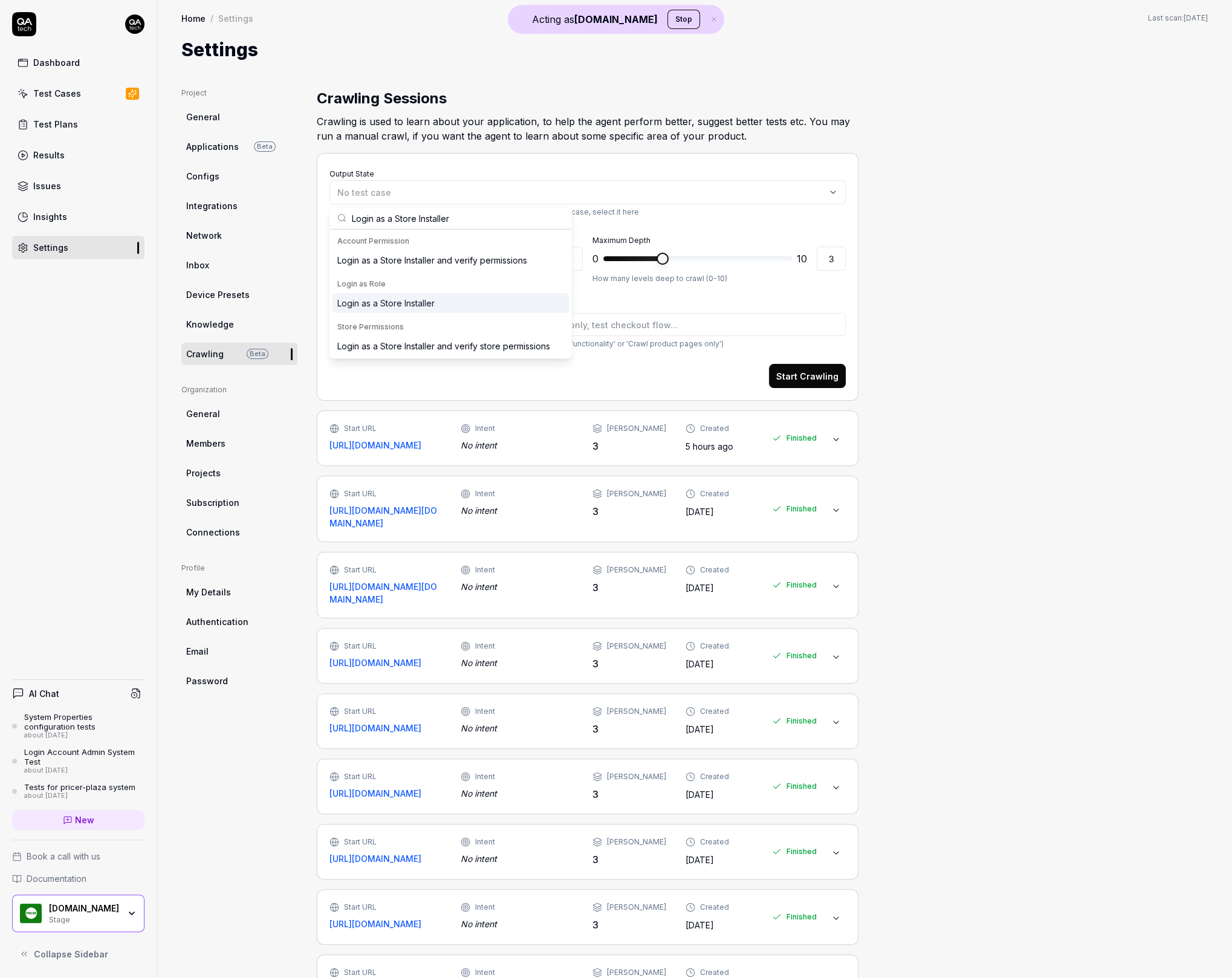
type input "Login as a Store Installer"
click at [442, 299] on div "Login as a Store Installer" at bounding box center [450, 303] width 237 height 20
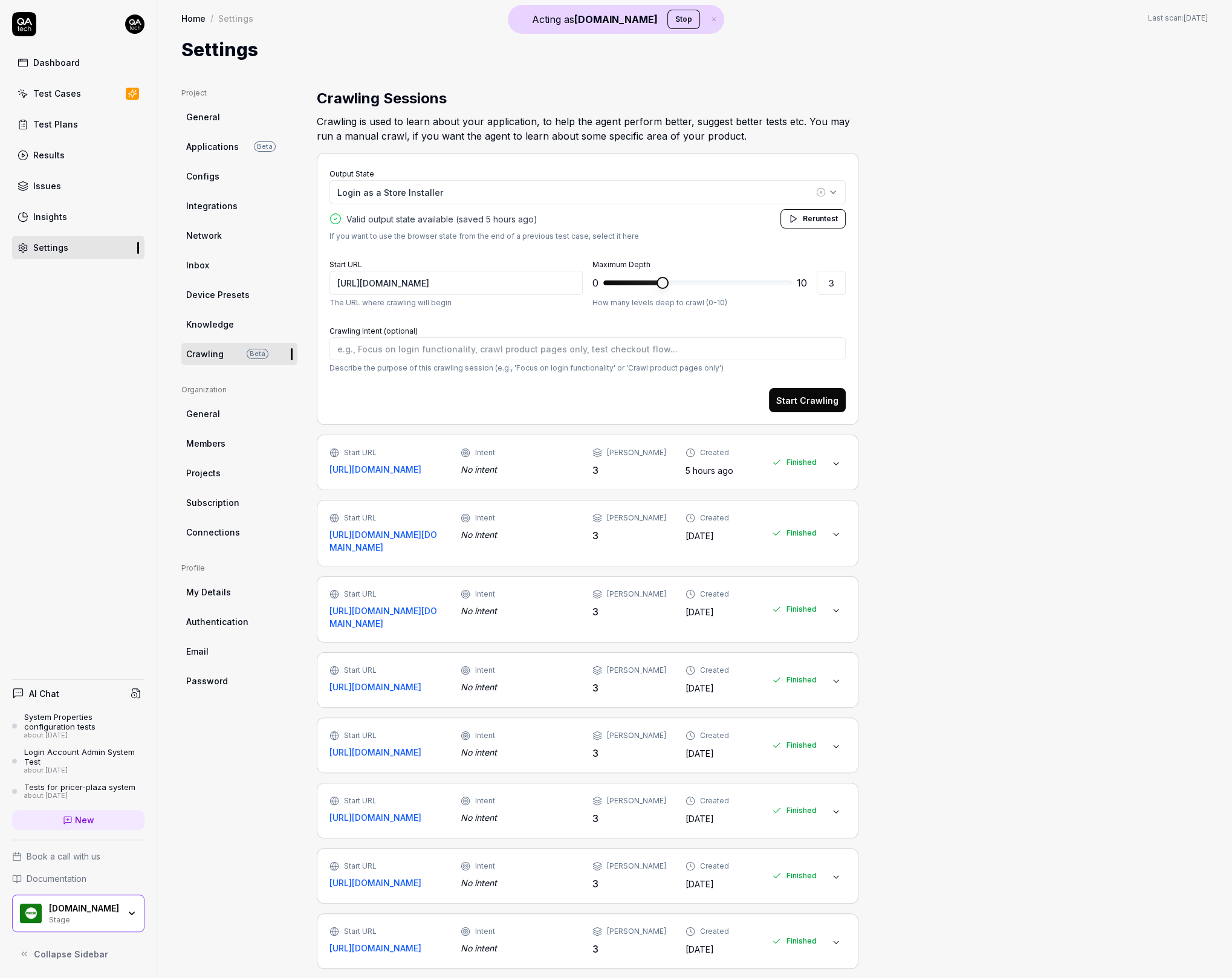
type textarea "*"
type input "2"
click at [650, 282] on span at bounding box center [631, 282] width 56 height 4
click at [809, 398] on button "Start Crawling" at bounding box center [808, 399] width 77 height 24
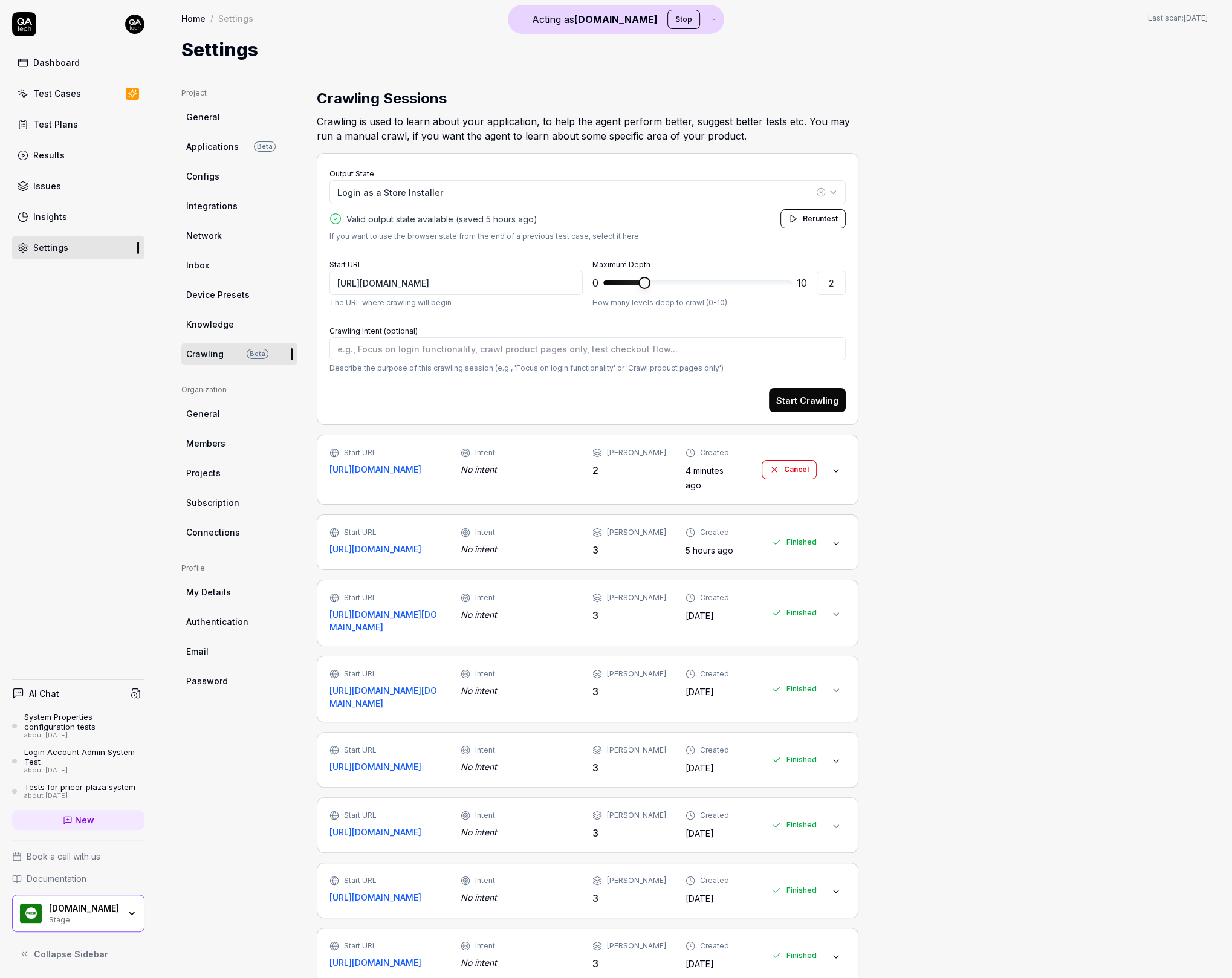
click at [628, 481] on div "Start URL [URL][DOMAIN_NAME] Intent No intent Max Depth 2 Created 4 minutes ago…" at bounding box center [573, 470] width 487 height 45
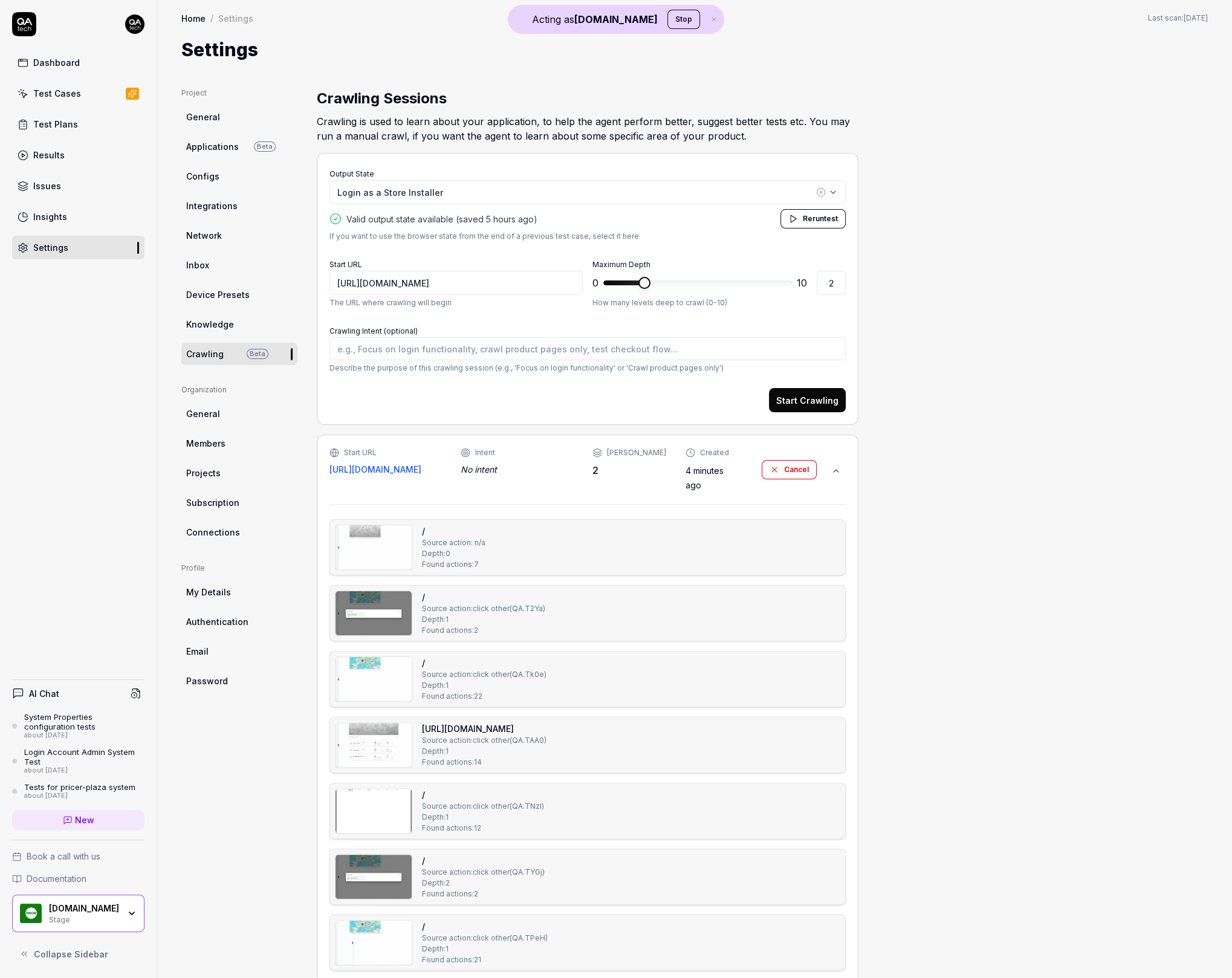
click at [628, 481] on div "Start URL [URL][DOMAIN_NAME] Intent No intent Max Depth 2 Created 4 minutes ago…" at bounding box center [573, 470] width 487 height 45
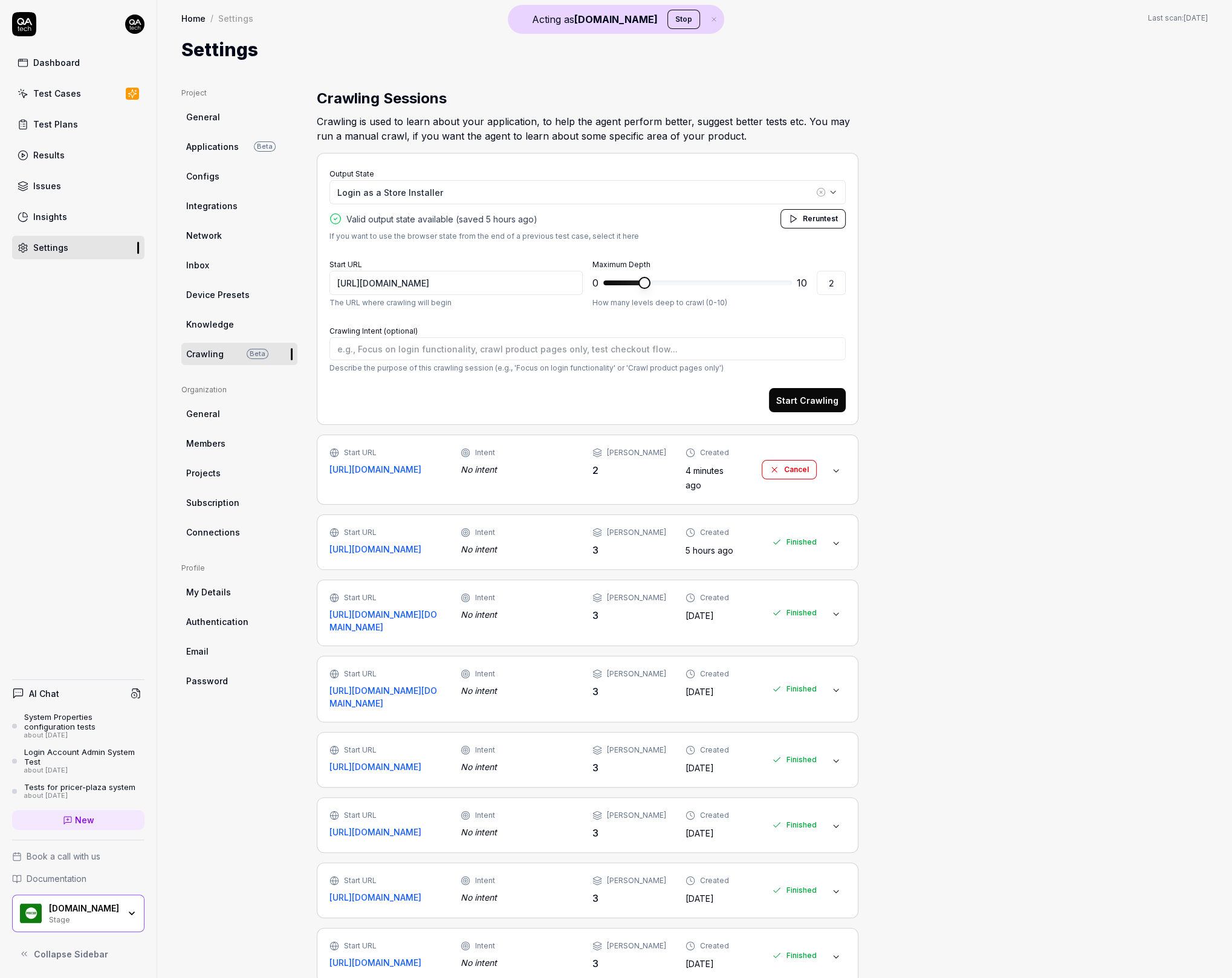
type textarea "*"
click at [628, 481] on div "Start URL [URL][DOMAIN_NAME] Intent No intent Max Depth 2 Created 4 minutes ago…" at bounding box center [573, 470] width 487 height 45
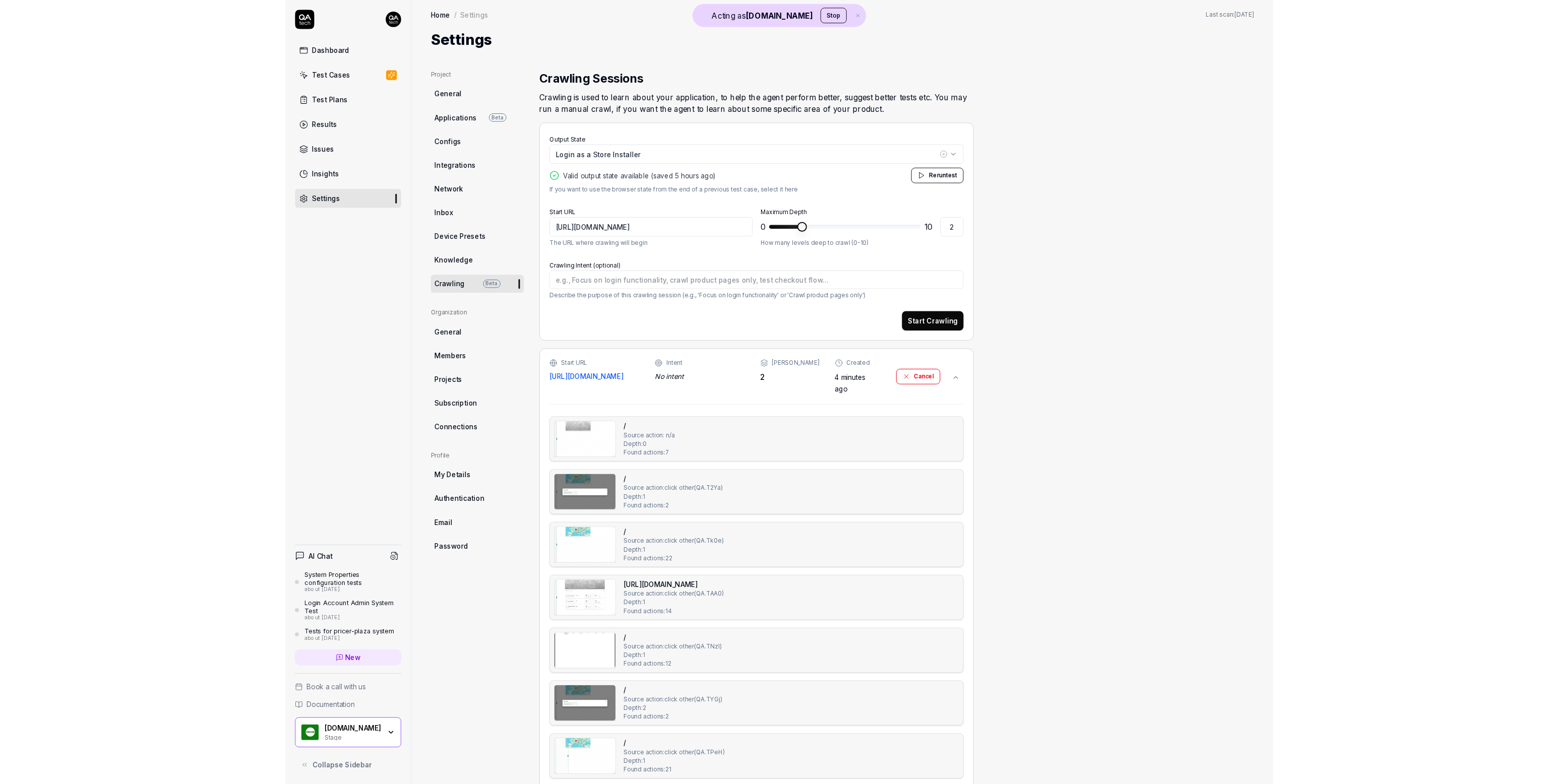
scroll to position [7, 0]
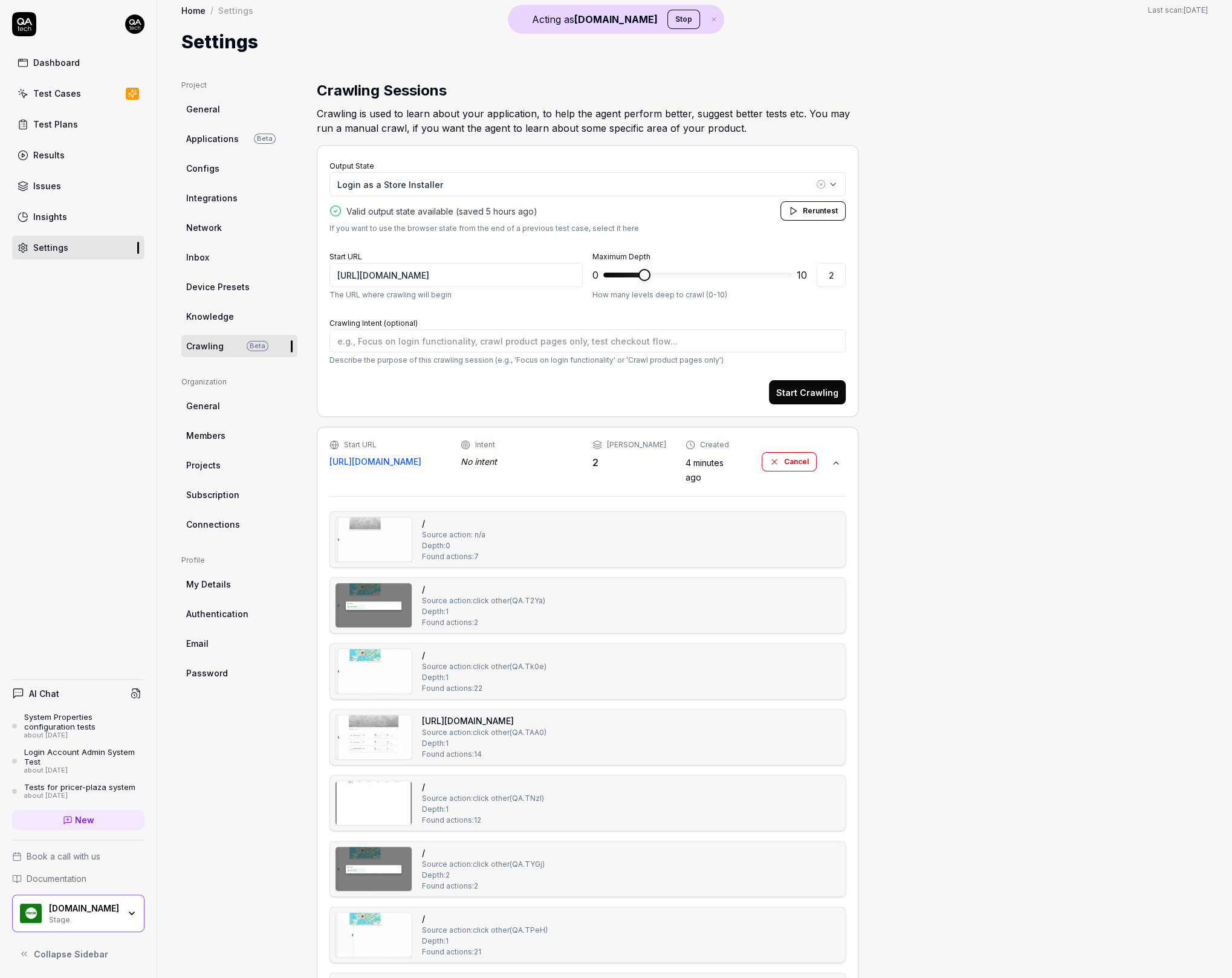
click at [572, 460] on div "No intent" at bounding box center [516, 461] width 112 height 13
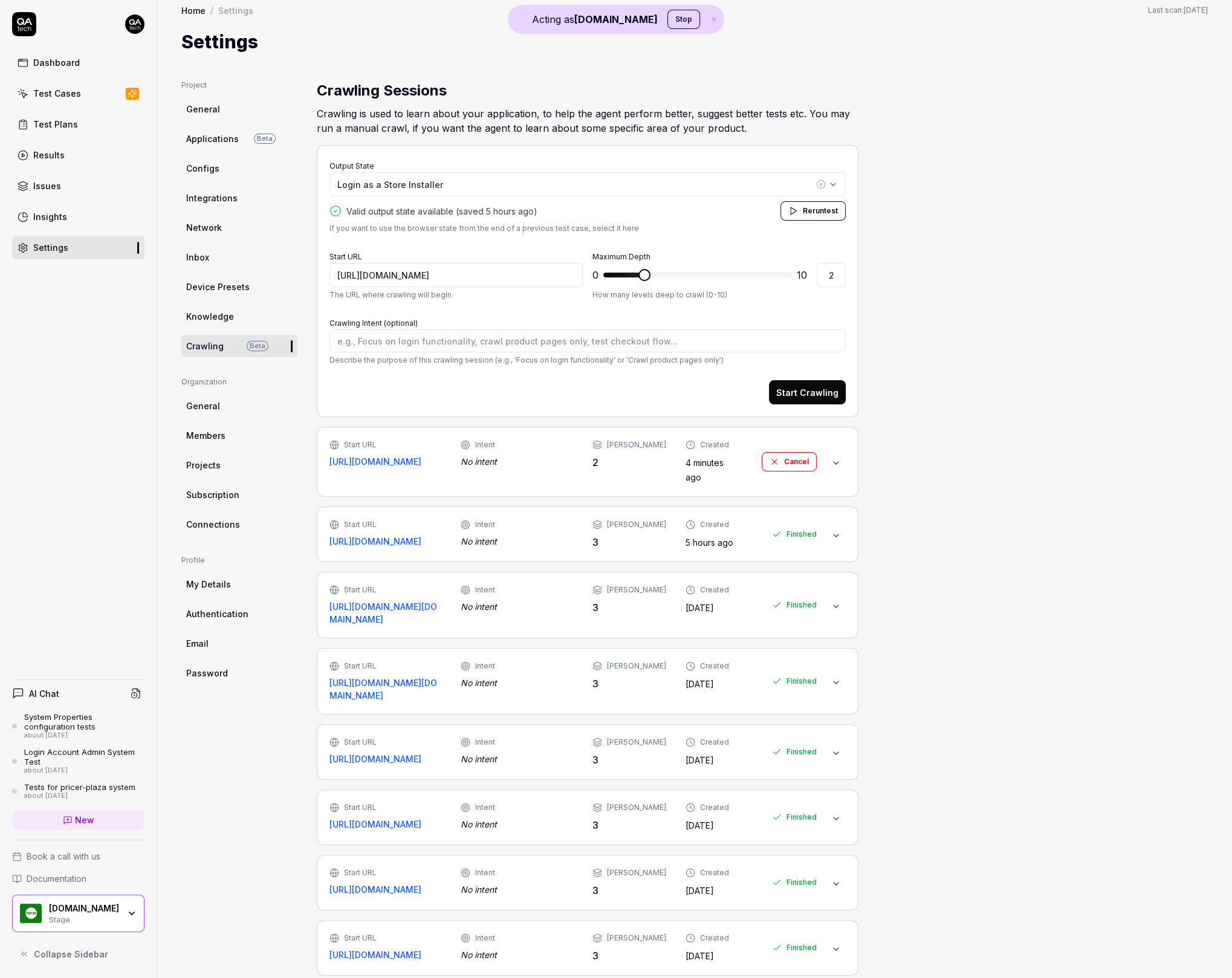
click at [67, 905] on div "[DOMAIN_NAME]" at bounding box center [84, 908] width 70 height 11
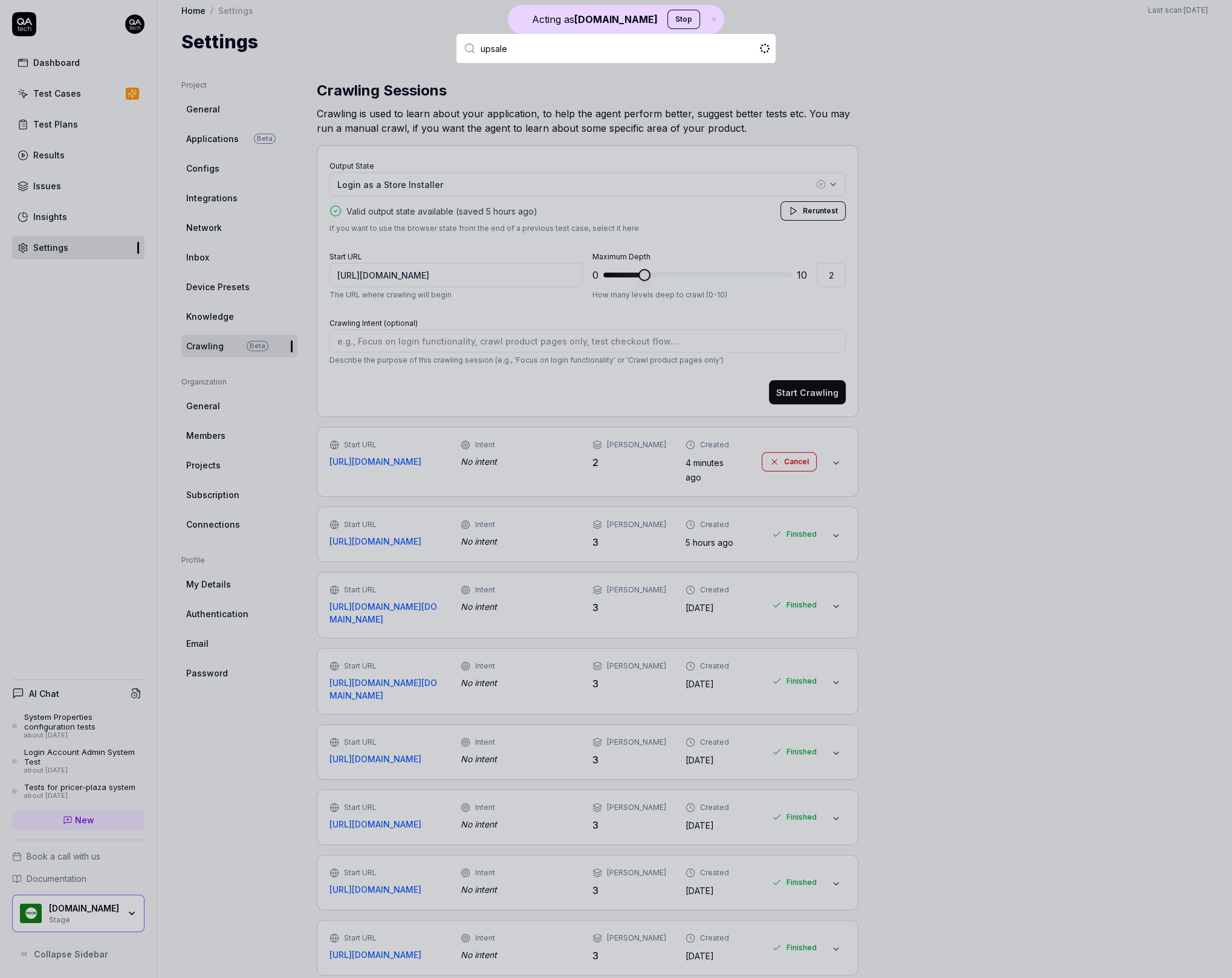
type input "upsales"
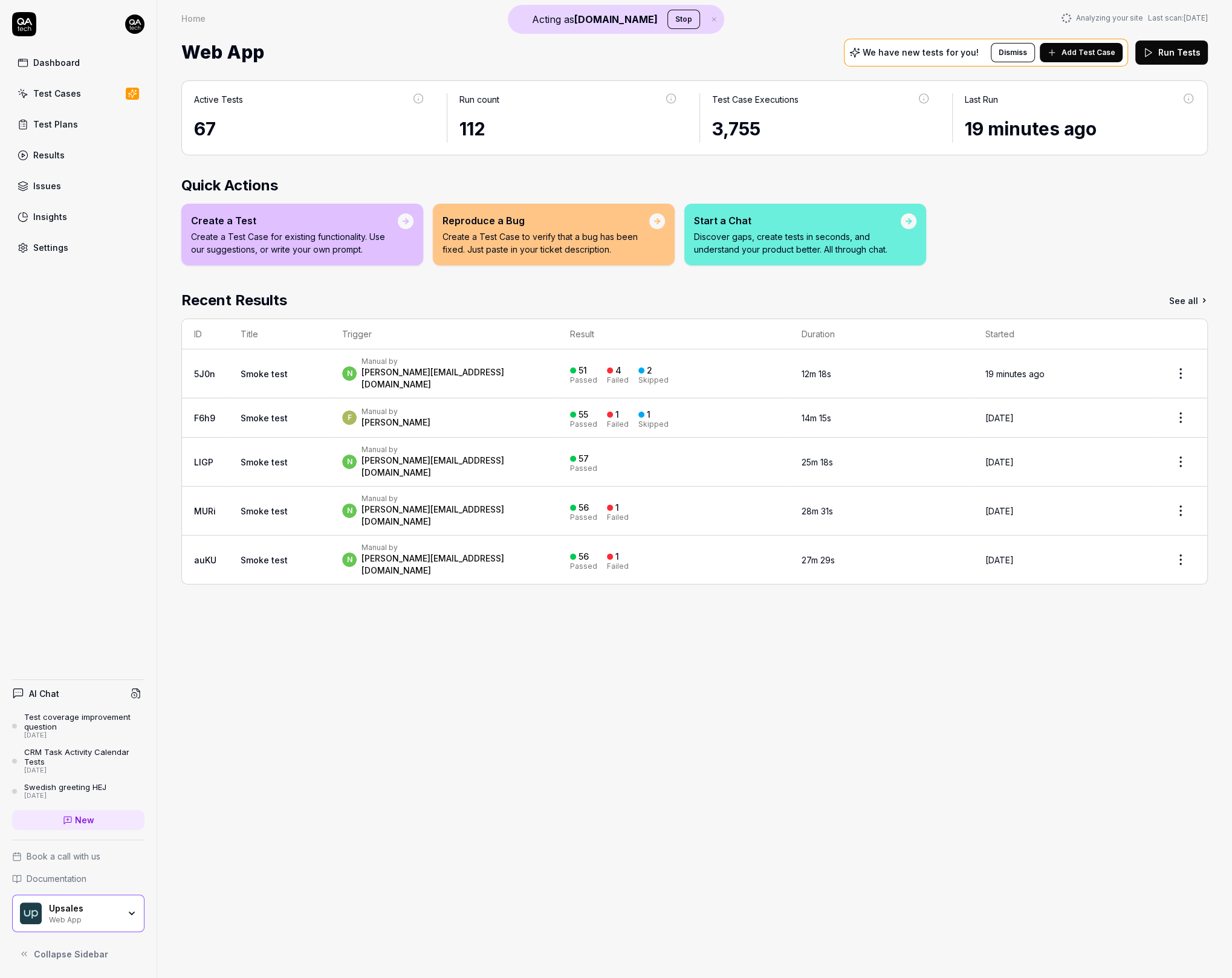
click at [87, 236] on link "Settings" at bounding box center [79, 247] width 133 height 23
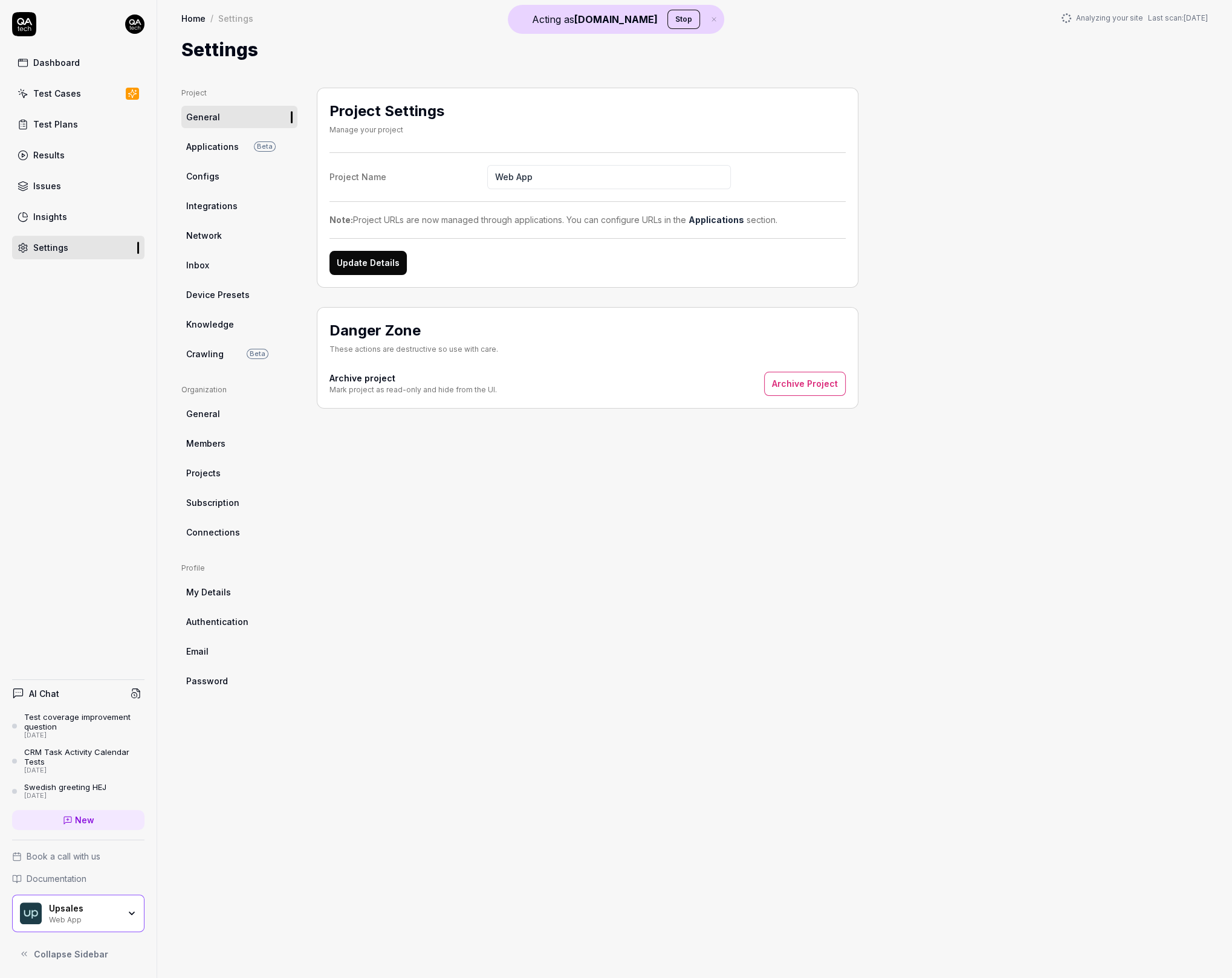
click at [232, 353] on link "Crawling Beta" at bounding box center [240, 354] width 116 height 22
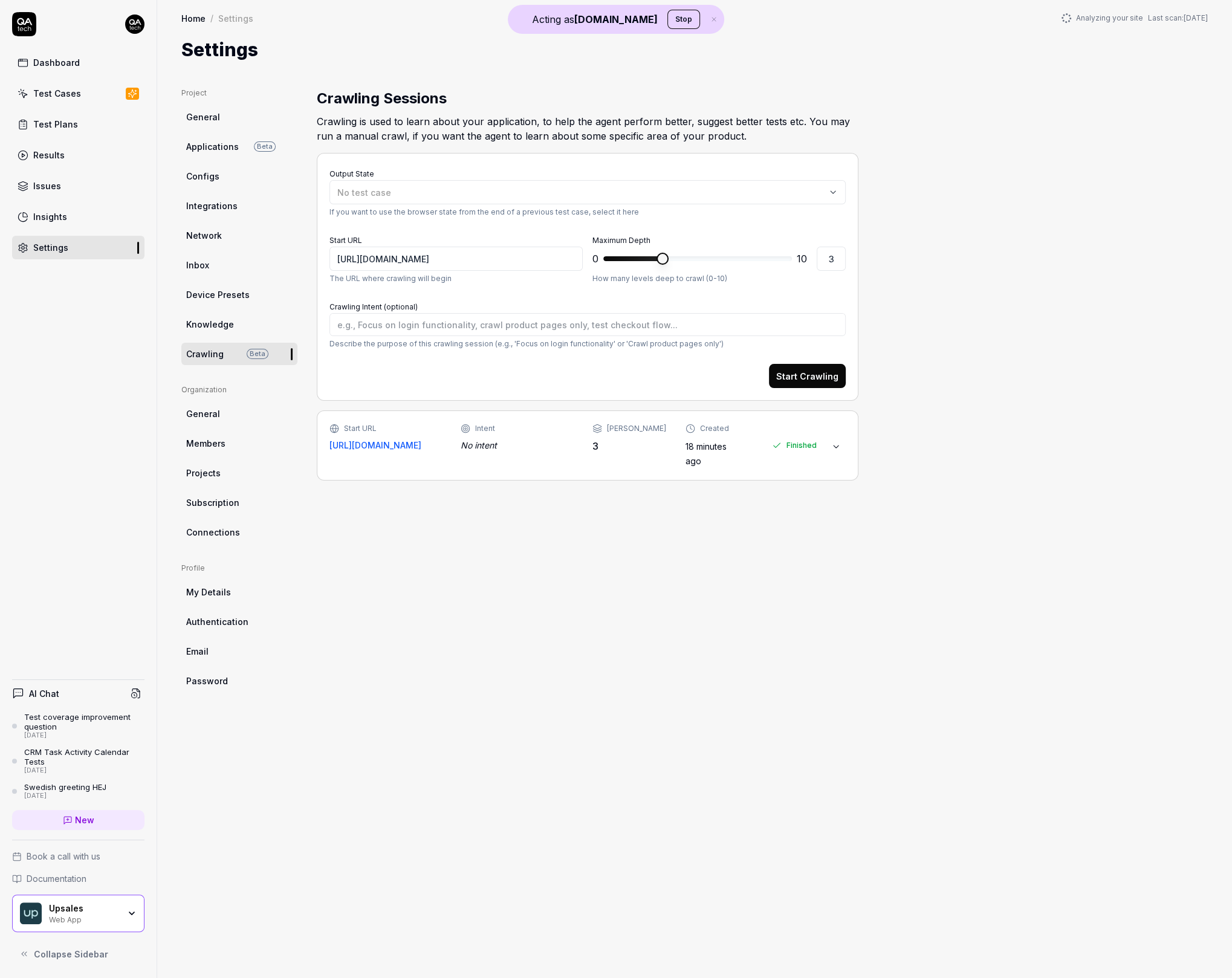
click at [821, 370] on button "Start Crawling" at bounding box center [808, 375] width 77 height 24
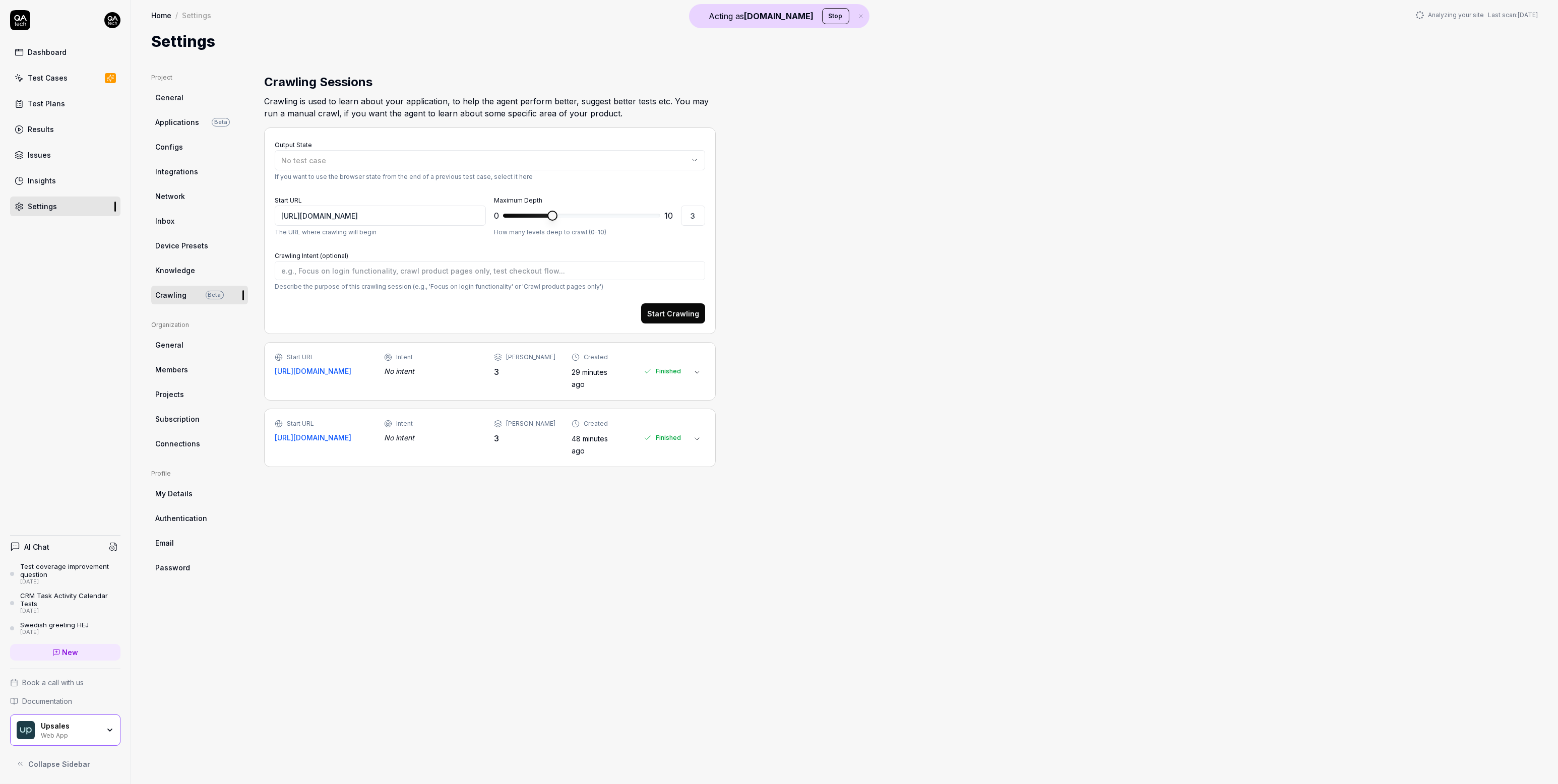
type textarea "*"
